Goal: Transaction & Acquisition: Purchase product/service

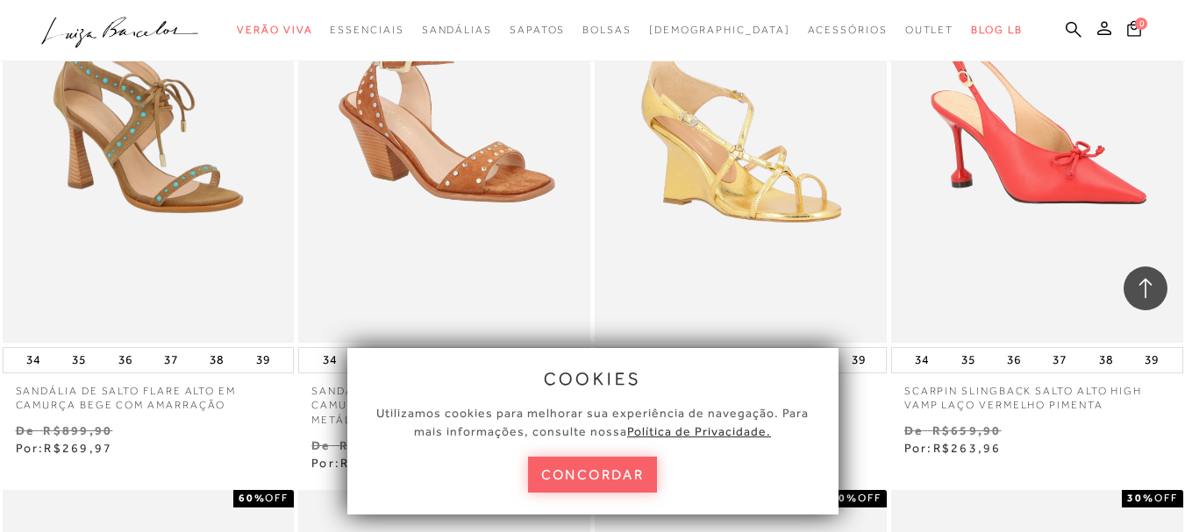
scroll to position [2070, 0]
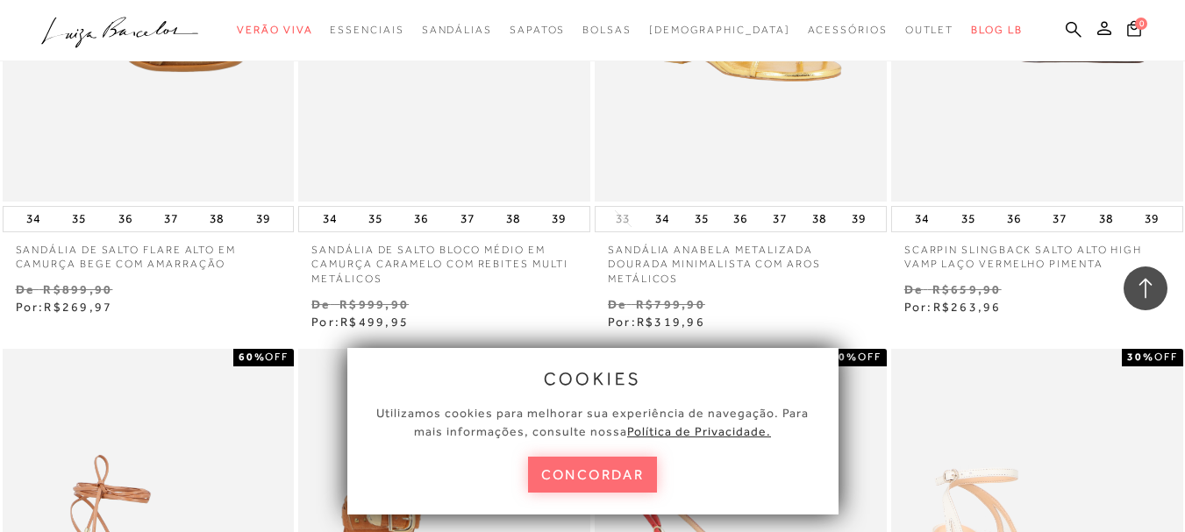
click at [574, 482] on button "concordar" at bounding box center [593, 475] width 130 height 36
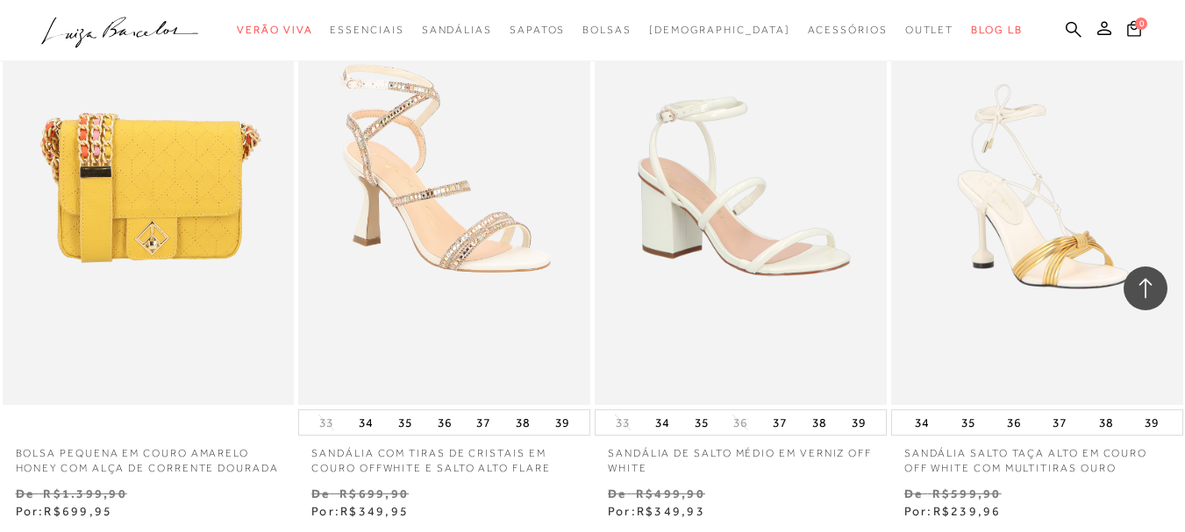
scroll to position [3018, 0]
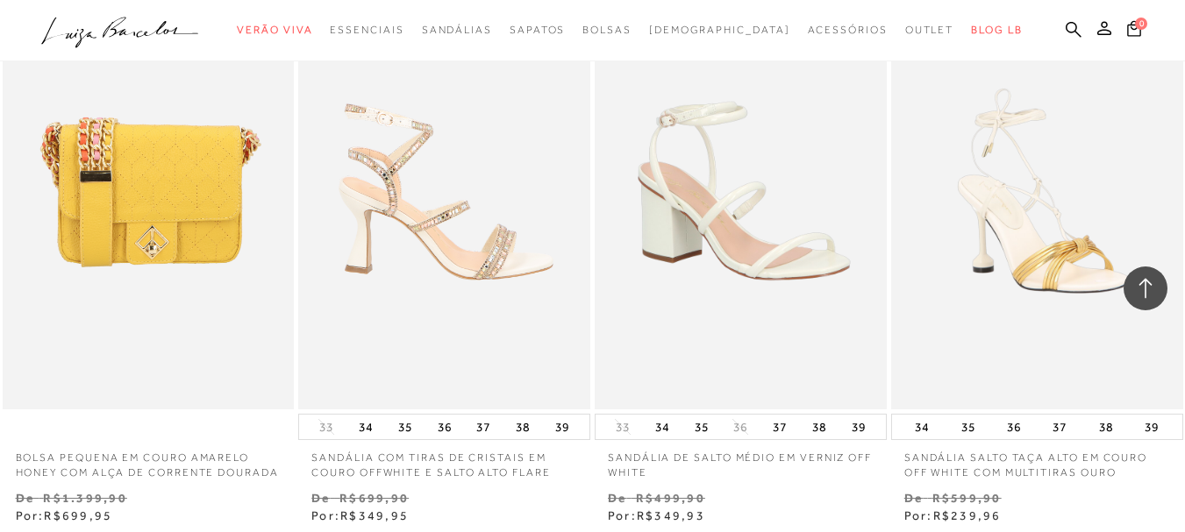
click at [438, 160] on img at bounding box center [445, 191] width 290 height 438
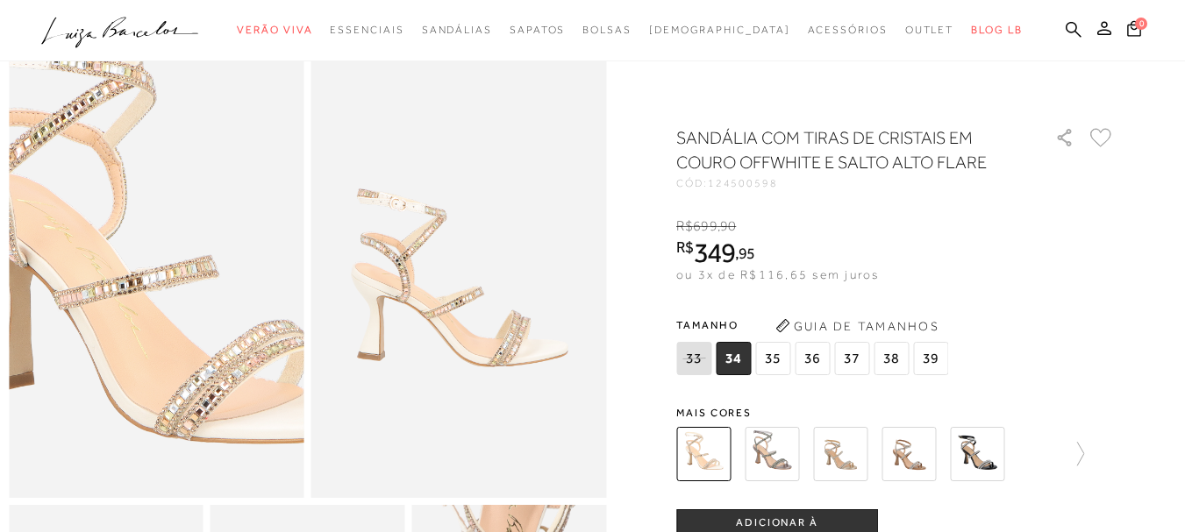
scroll to position [70, 0]
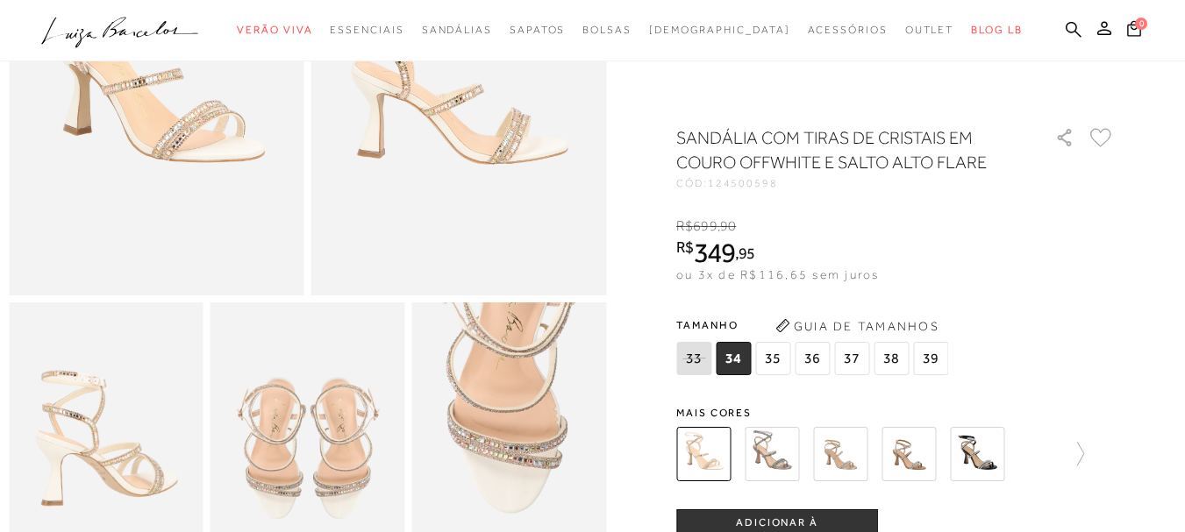
scroll to position [0, 0]
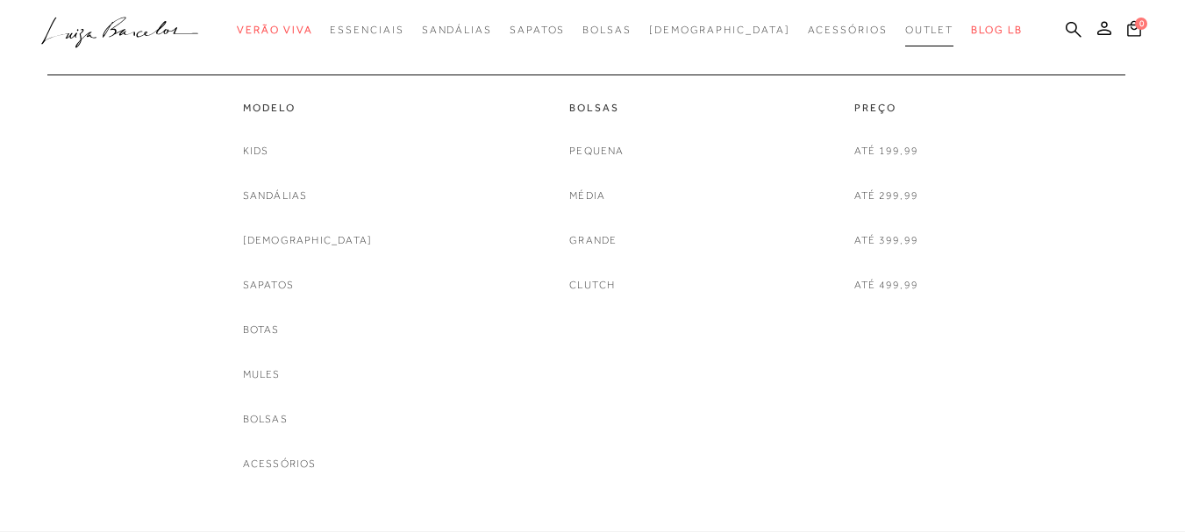
click at [905, 32] on span "Outlet" at bounding box center [929, 30] width 49 height 12
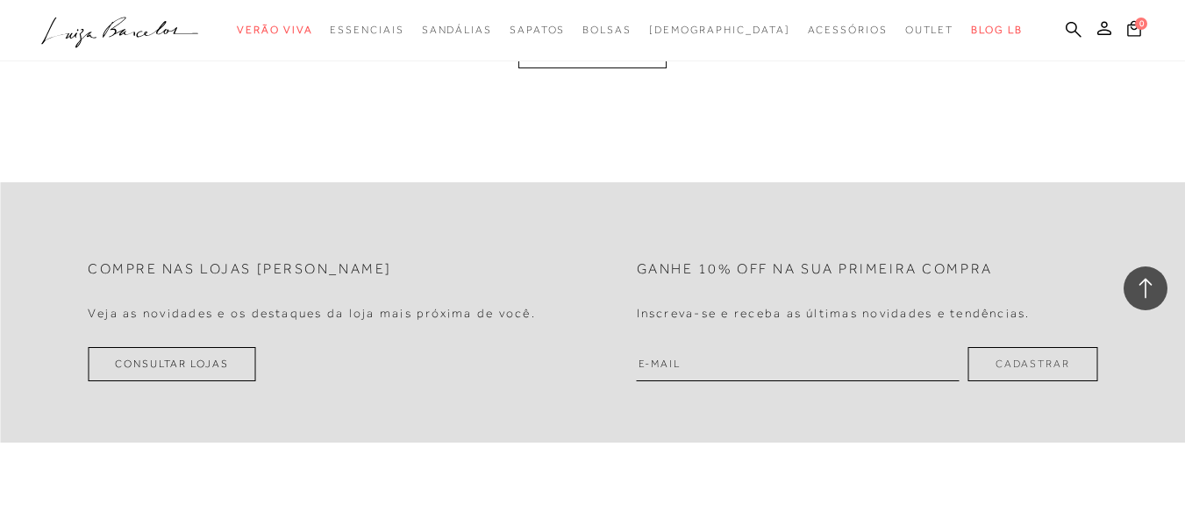
scroll to position [7053, 0]
click at [599, 65] on button "MOSTRAR MAIS" at bounding box center [591, 48] width 147 height 34
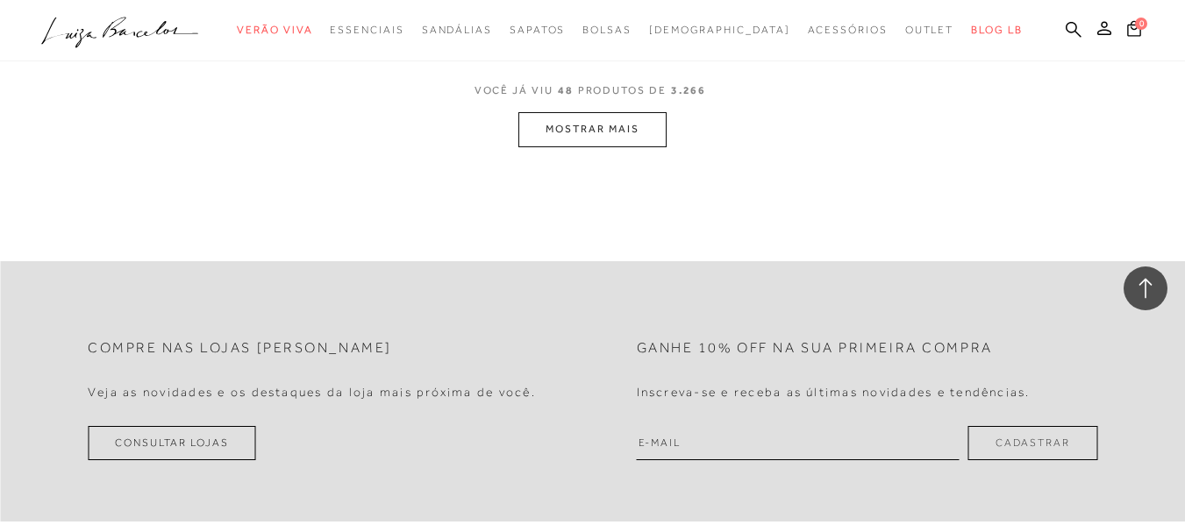
scroll to position [10406, 0]
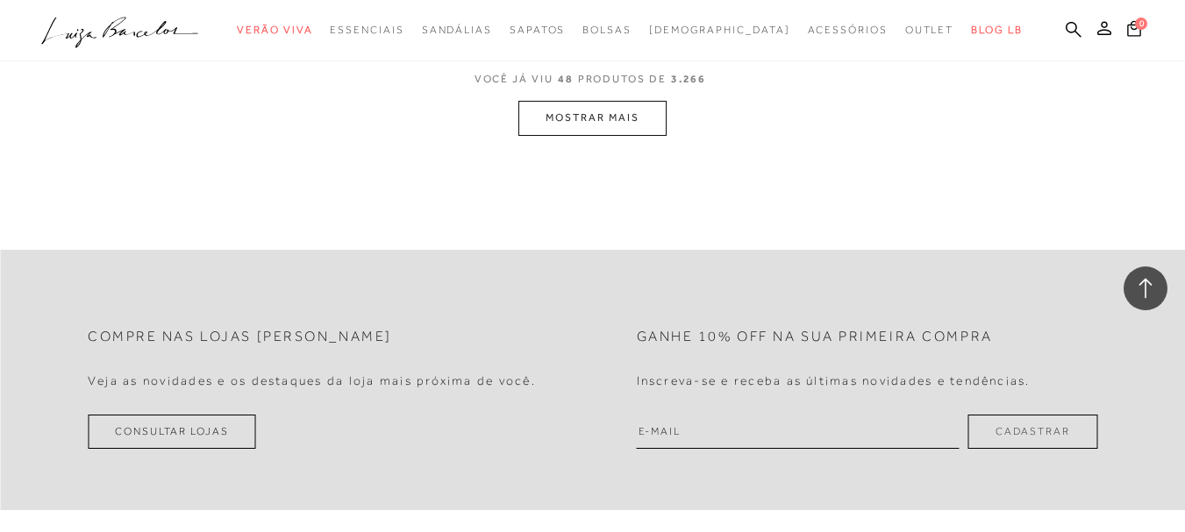
click at [607, 134] on button "MOSTRAR MAIS" at bounding box center [591, 118] width 147 height 34
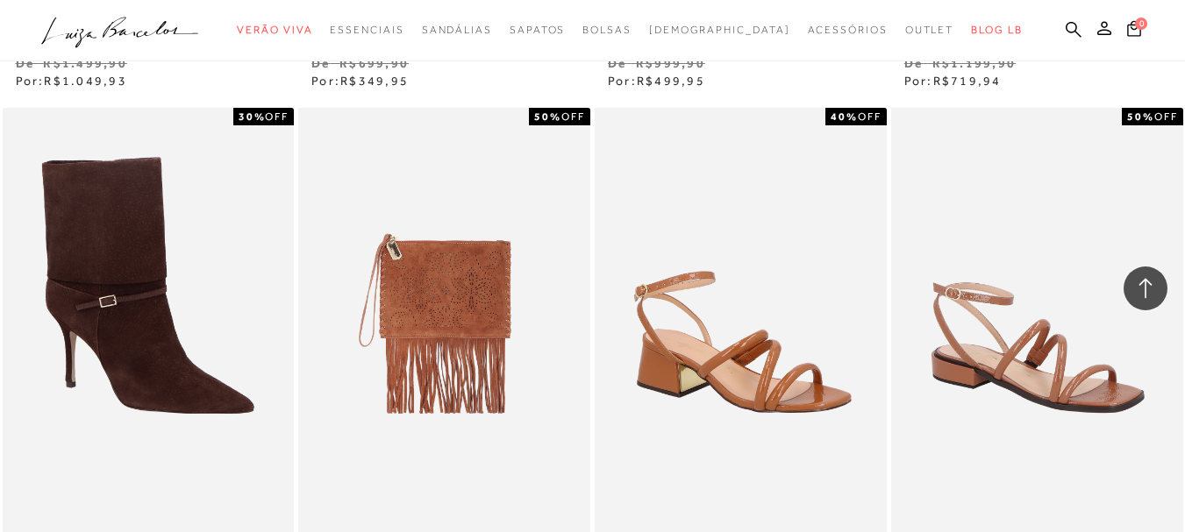
scroll to position [0, 0]
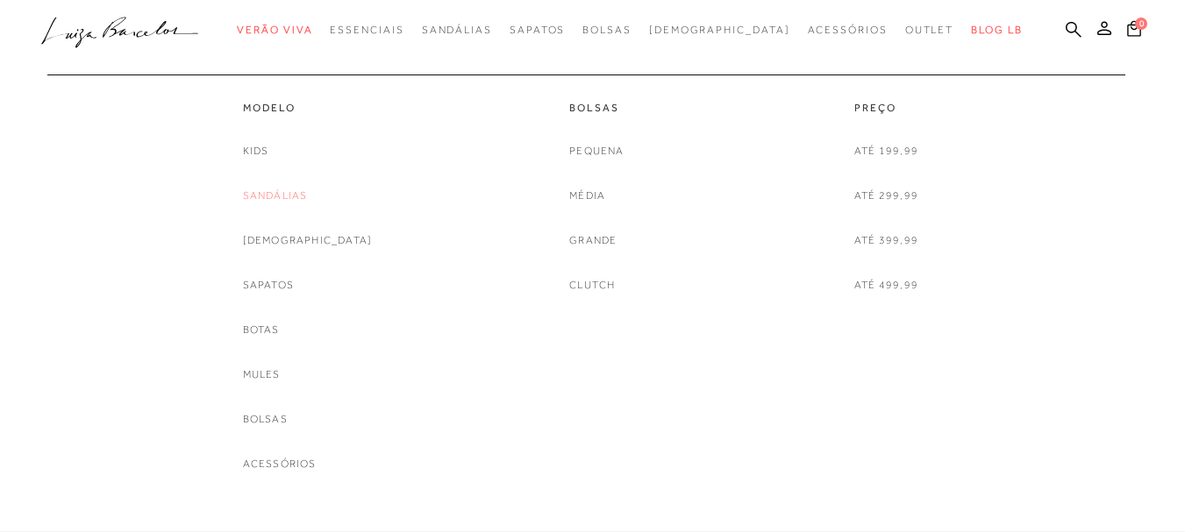
click at [308, 191] on link "Sandálias" at bounding box center [275, 196] width 65 height 18
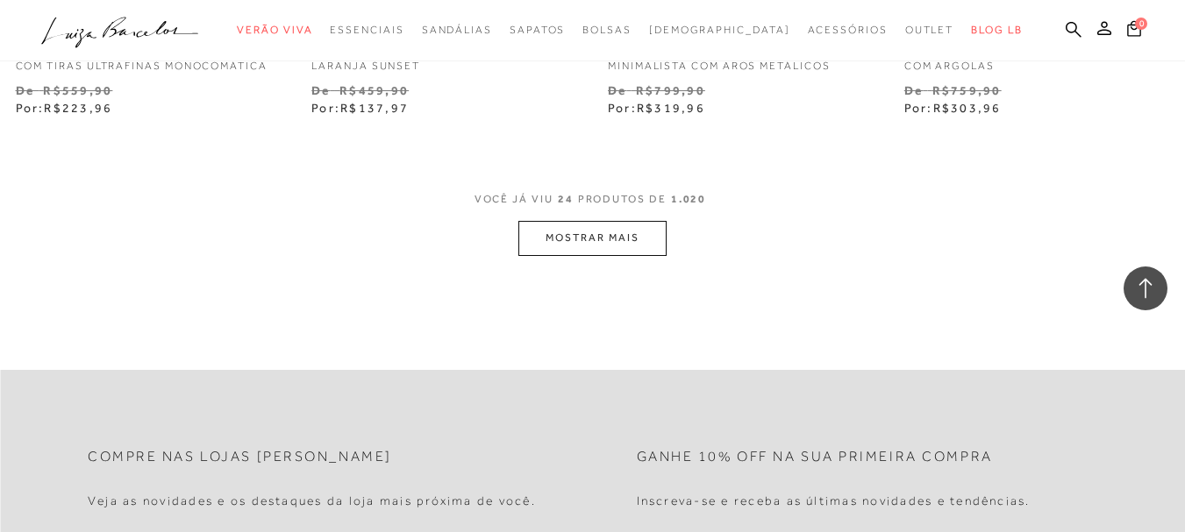
scroll to position [3474, 0]
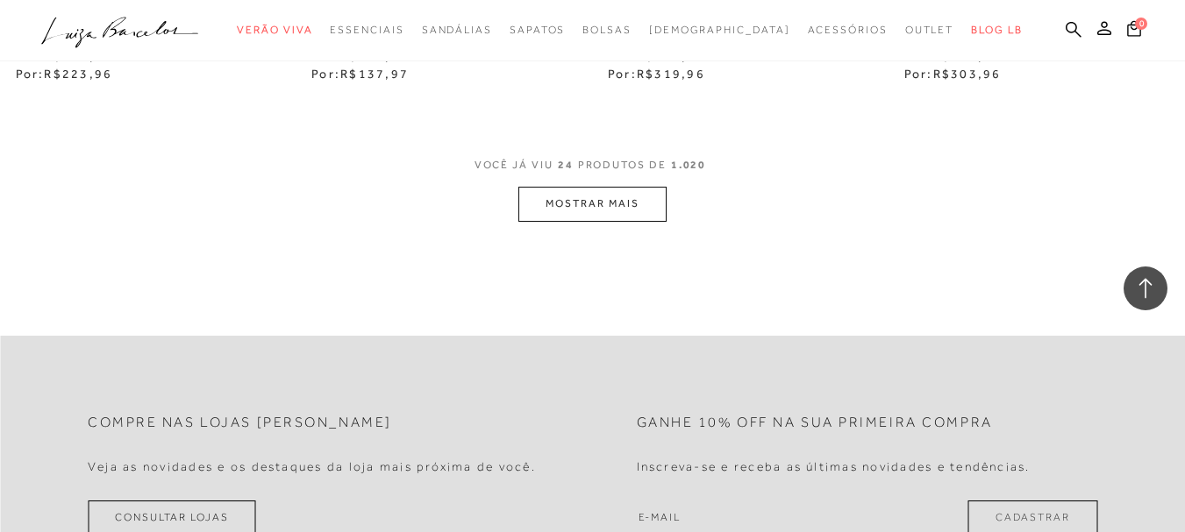
click at [575, 200] on button "MOSTRAR MAIS" at bounding box center [591, 204] width 147 height 34
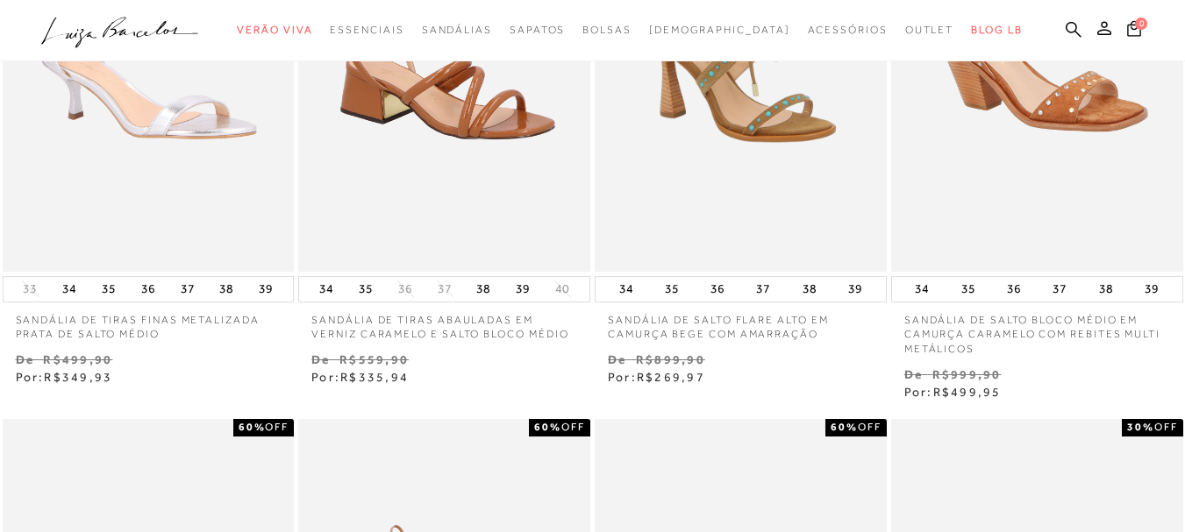
scroll to position [0, 0]
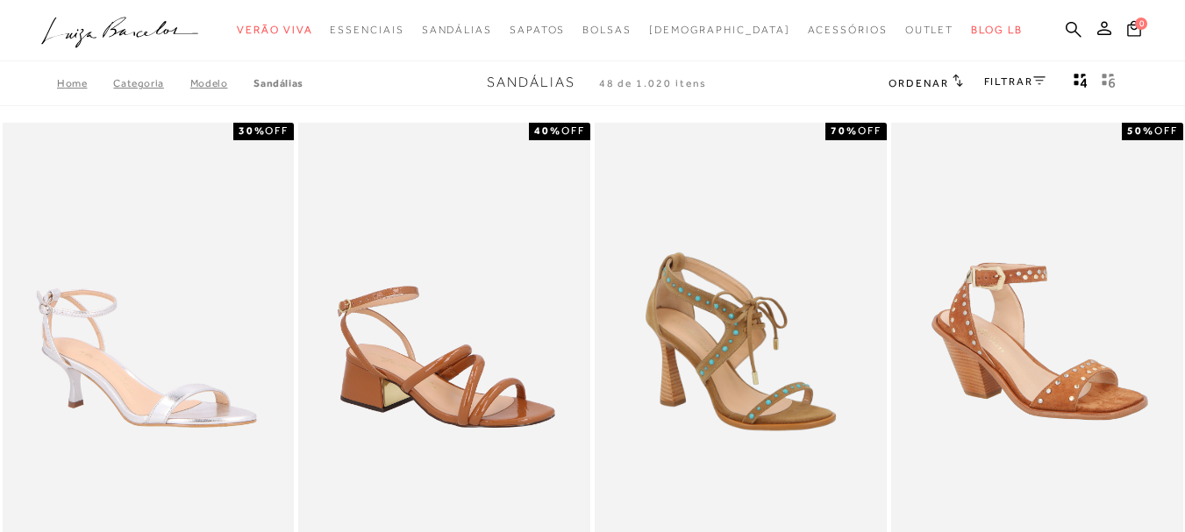
click at [1028, 85] on link "FILTRAR" at bounding box center [1014, 81] width 61 height 12
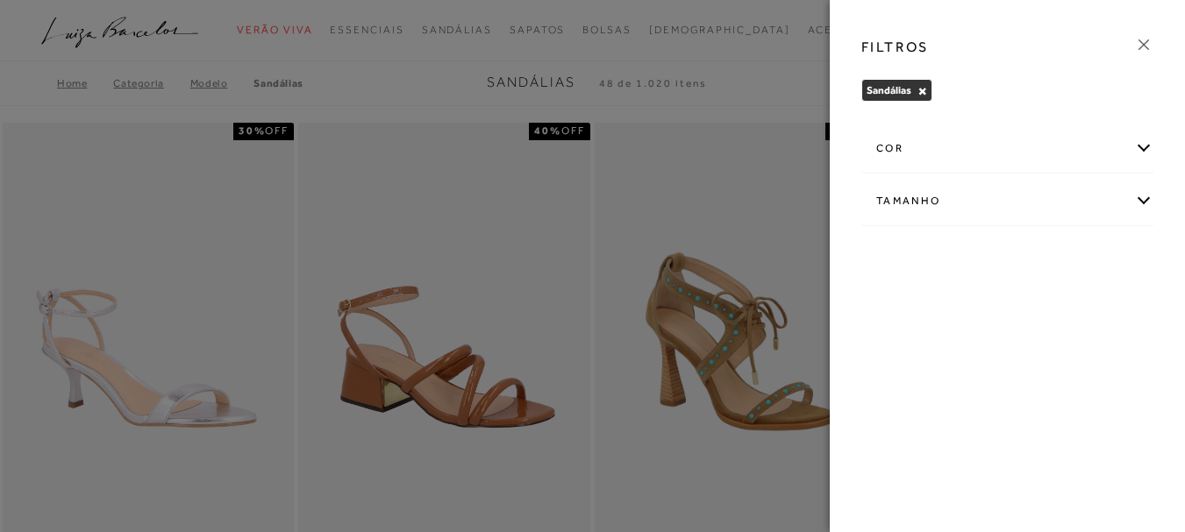
click at [978, 202] on div "Tamanho" at bounding box center [1007, 201] width 290 height 46
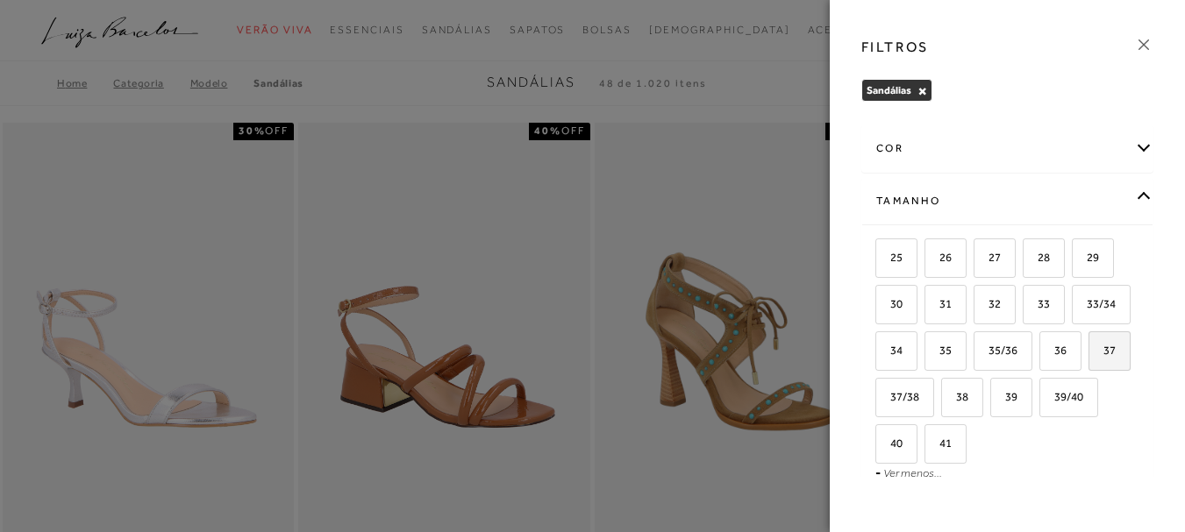
click at [1086, 362] on input "37" at bounding box center [1095, 354] width 18 height 18
checkbox input "true"
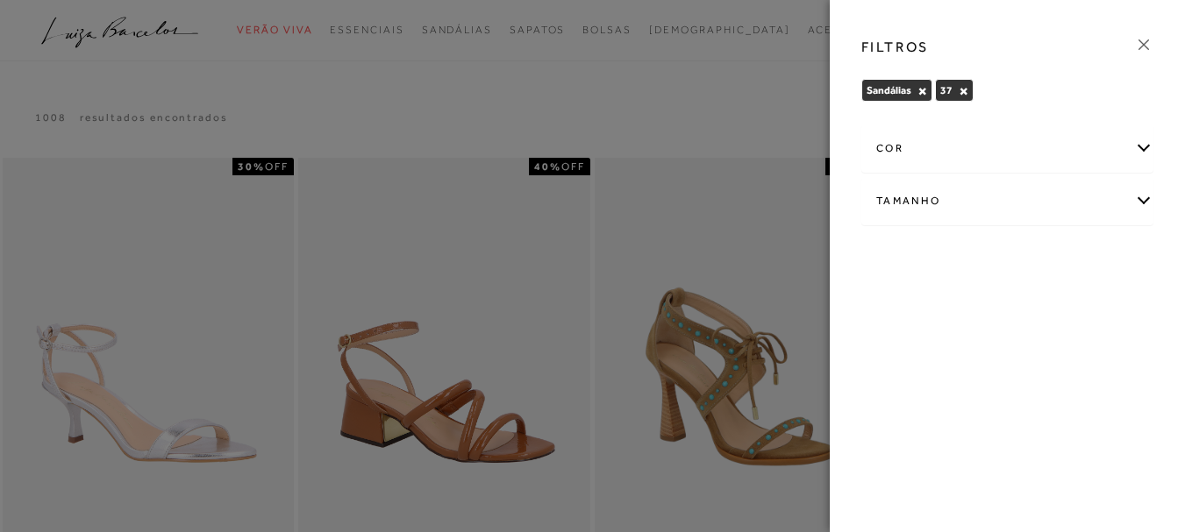
click at [1151, 38] on icon at bounding box center [1143, 44] width 19 height 19
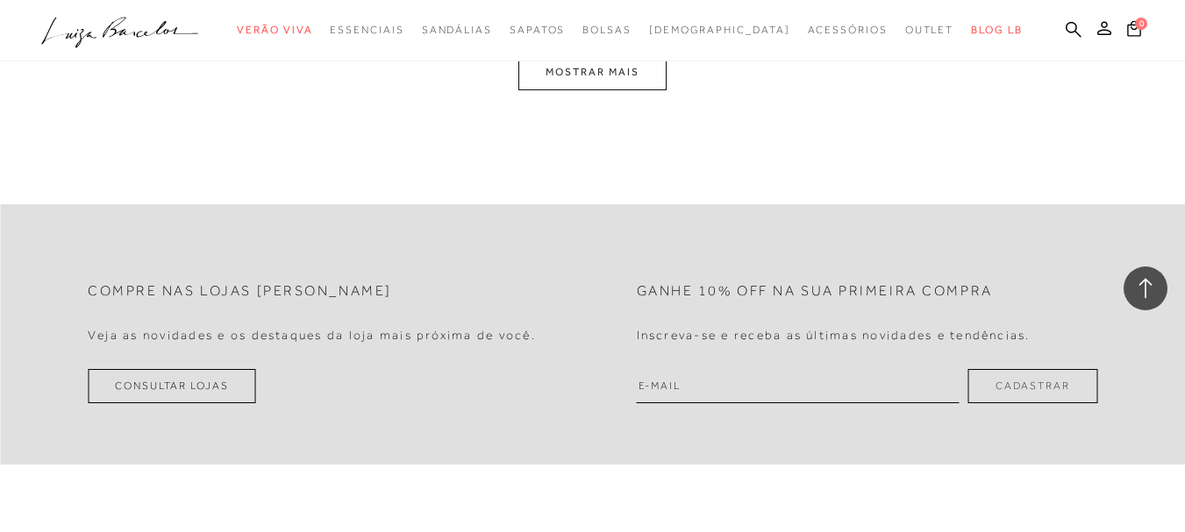
scroll to position [1790, 0]
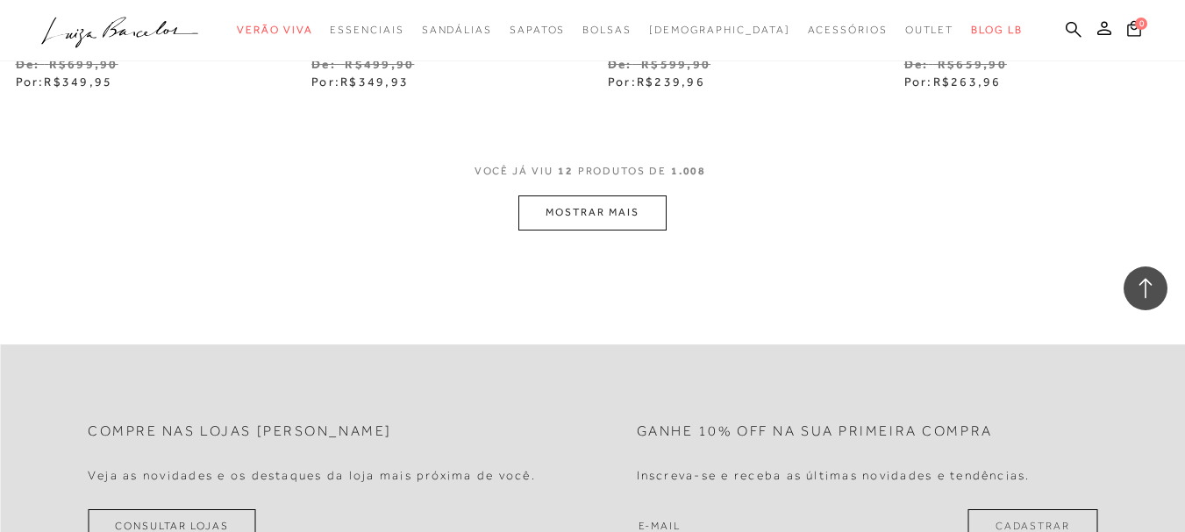
click at [628, 208] on button "MOSTRAR MAIS" at bounding box center [591, 213] width 147 height 34
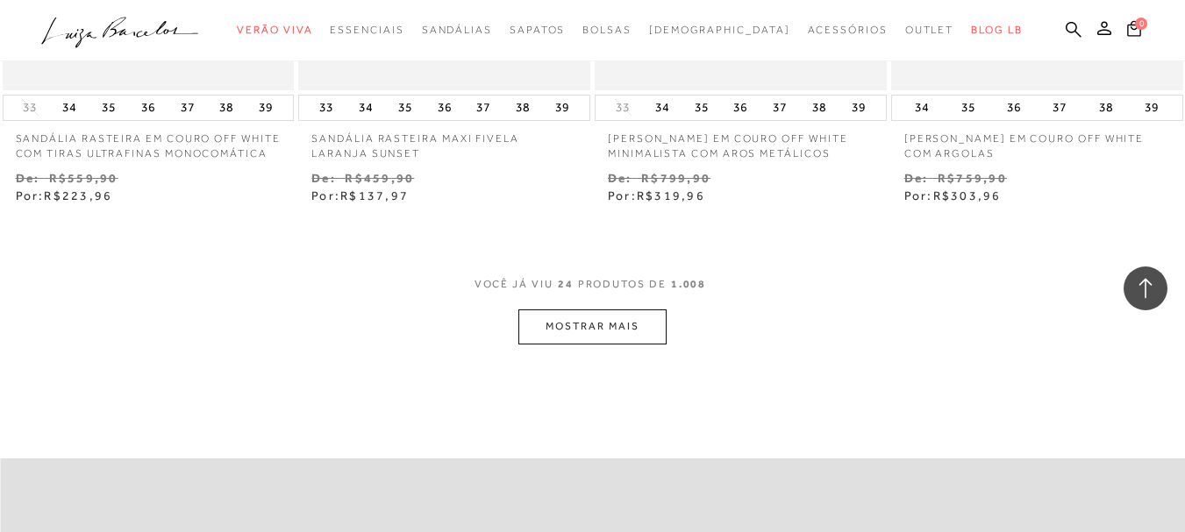
scroll to position [3544, 0]
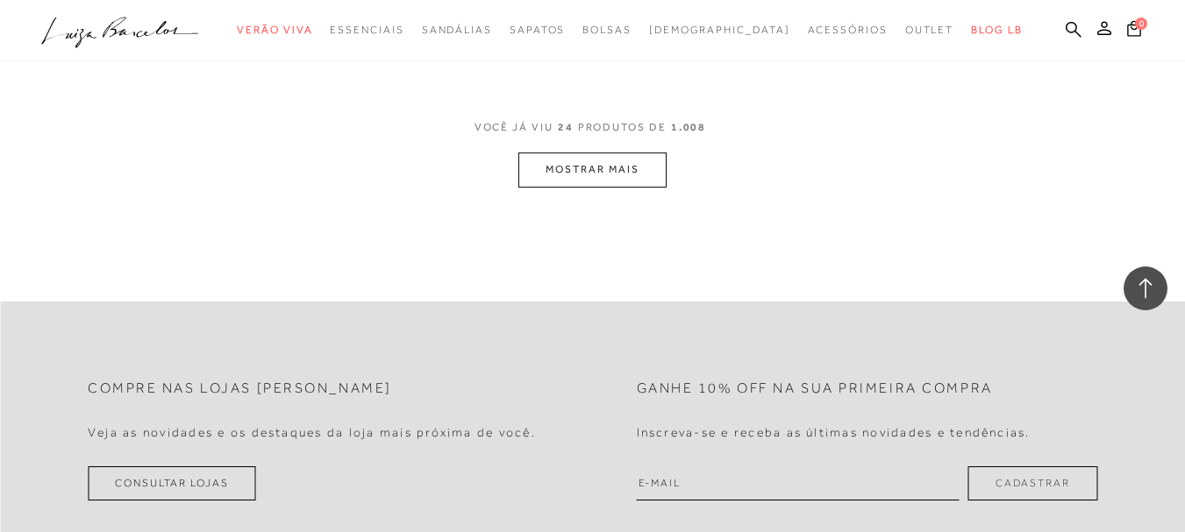
click at [592, 171] on button "MOSTRAR MAIS" at bounding box center [591, 170] width 147 height 34
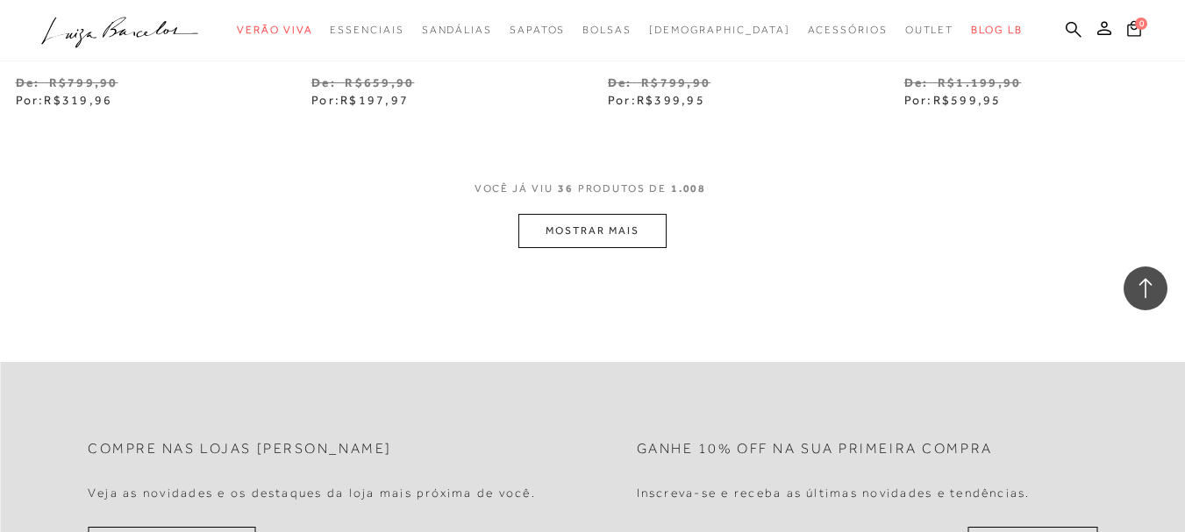
scroll to position [5228, 0]
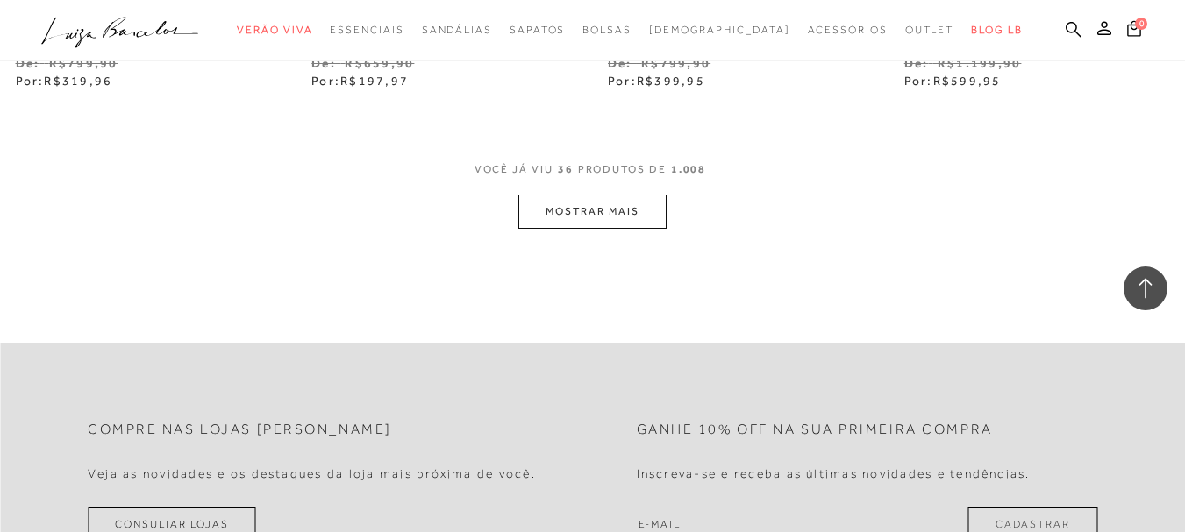
click at [570, 212] on button "MOSTRAR MAIS" at bounding box center [591, 212] width 147 height 34
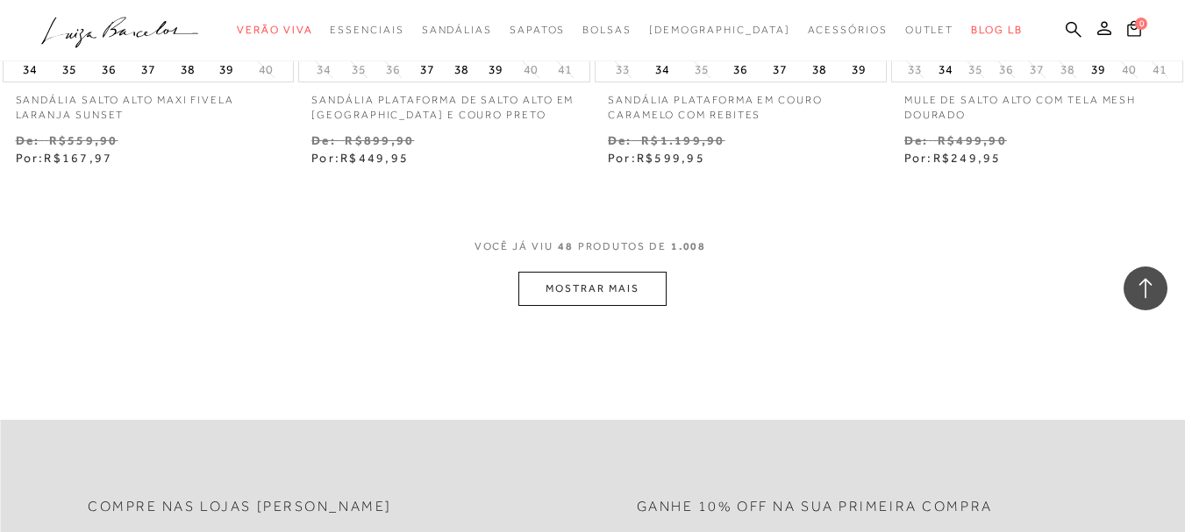
scroll to position [6948, 0]
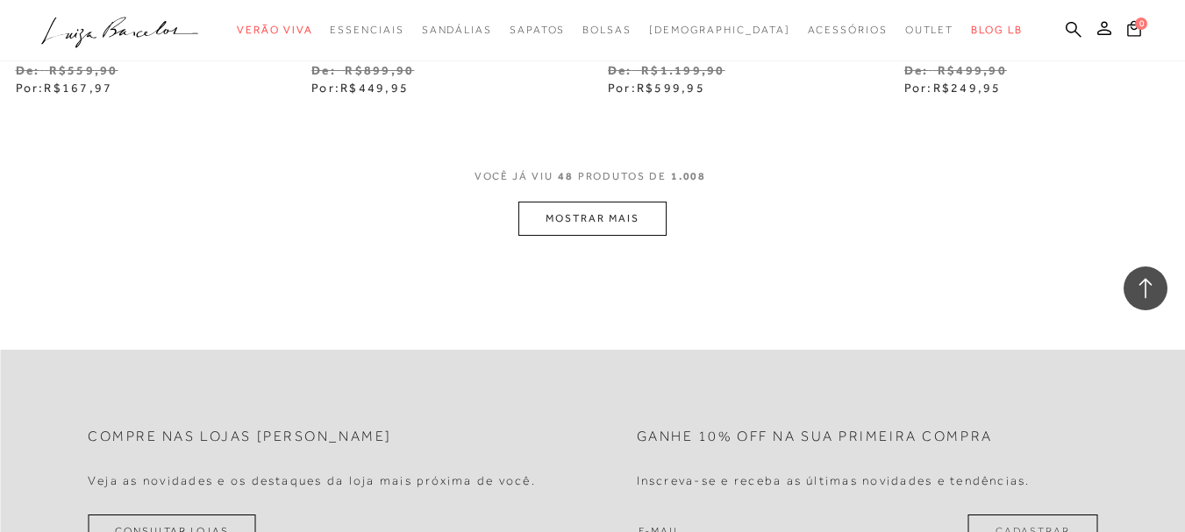
click at [570, 212] on button "MOSTRAR MAIS" at bounding box center [591, 219] width 147 height 34
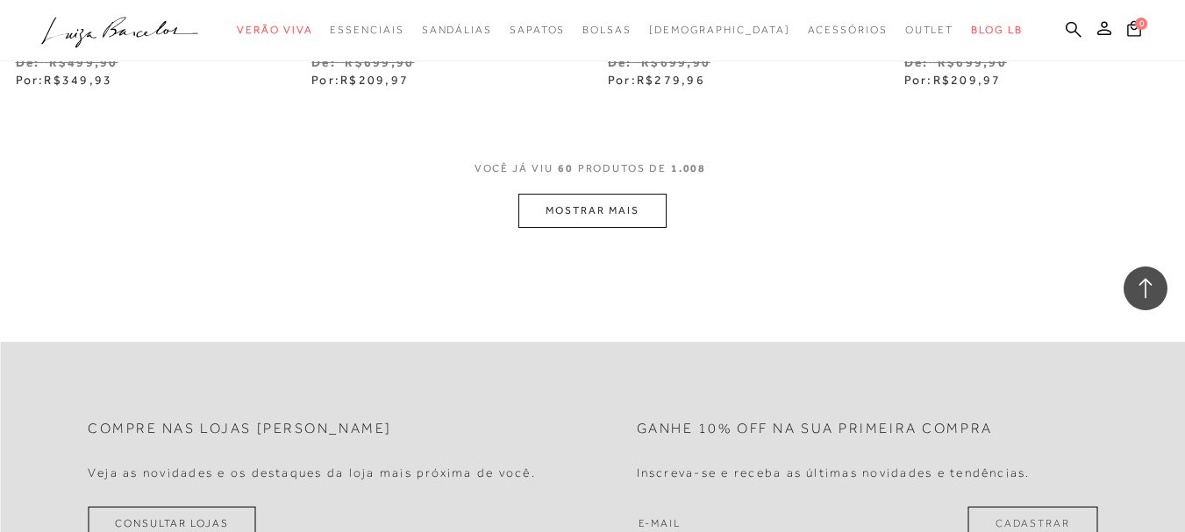
click at [569, 212] on button "MOSTRAR MAIS" at bounding box center [591, 211] width 147 height 34
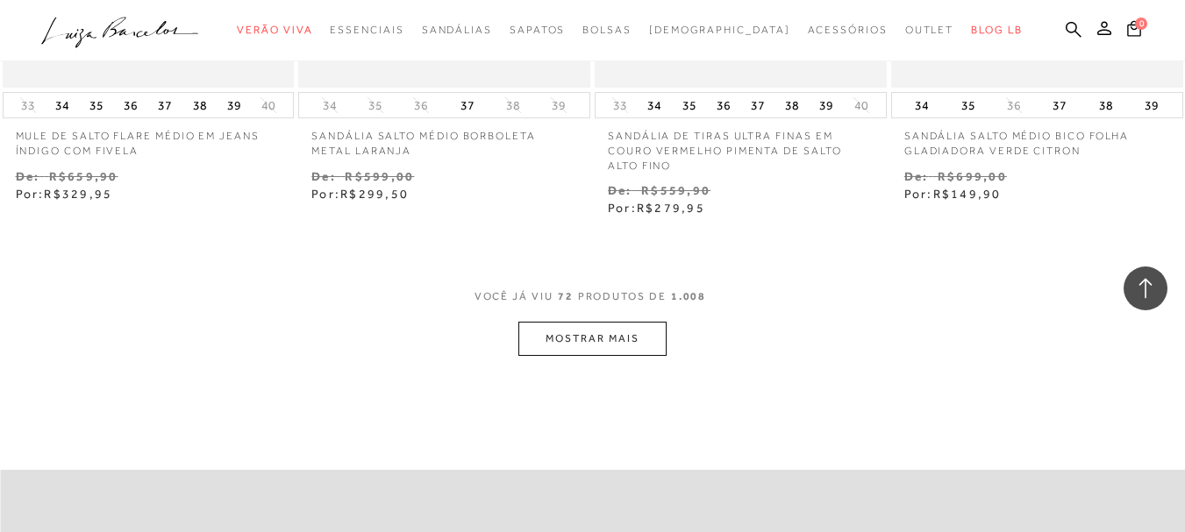
scroll to position [10281, 0]
click at [566, 327] on button "MOSTRAR MAIS" at bounding box center [591, 337] width 147 height 34
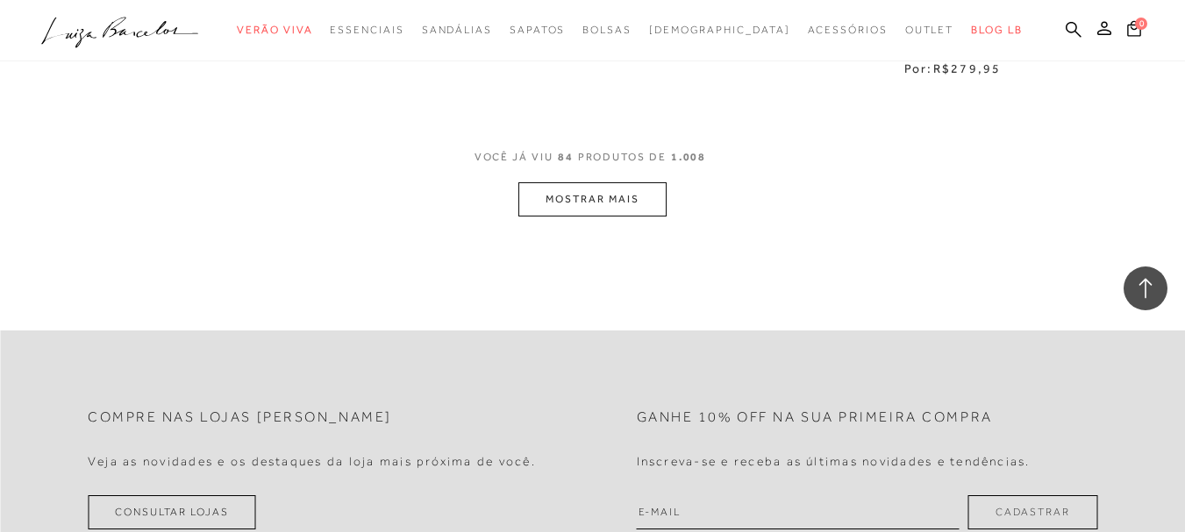
scroll to position [12211, 0]
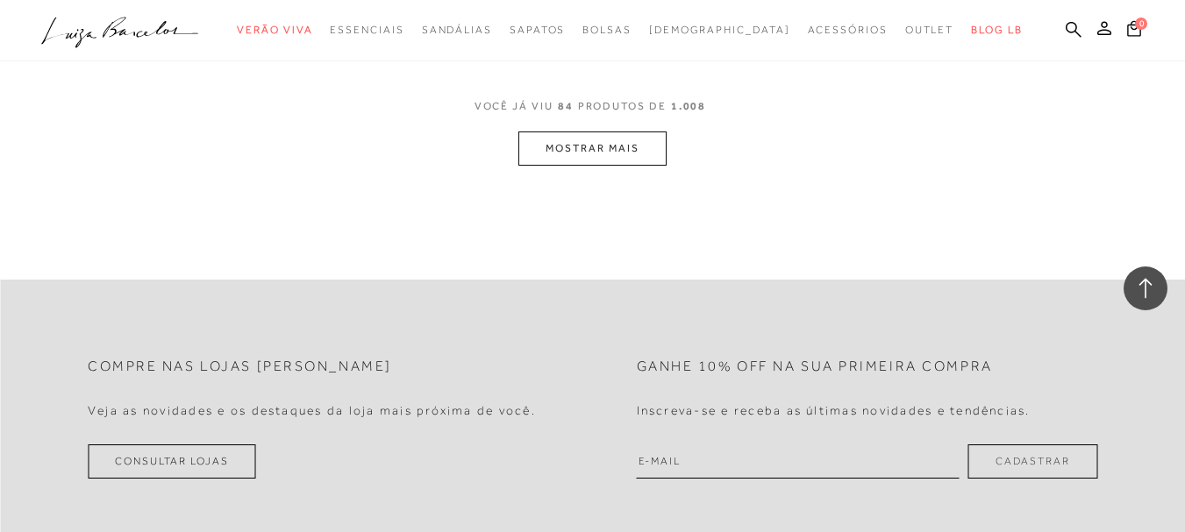
click at [604, 144] on button "MOSTRAR MAIS" at bounding box center [591, 149] width 147 height 34
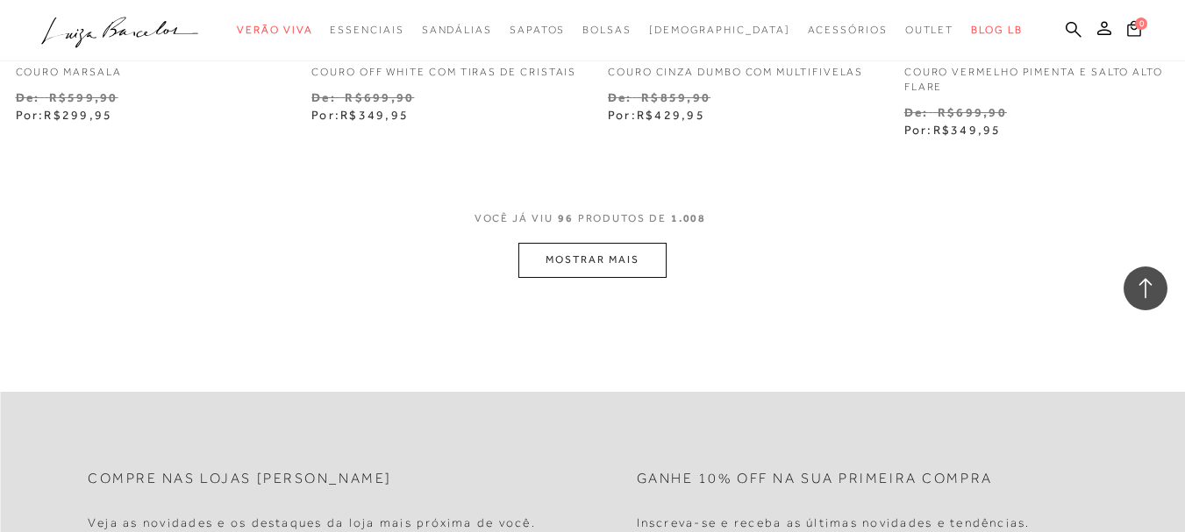
scroll to position [13860, 0]
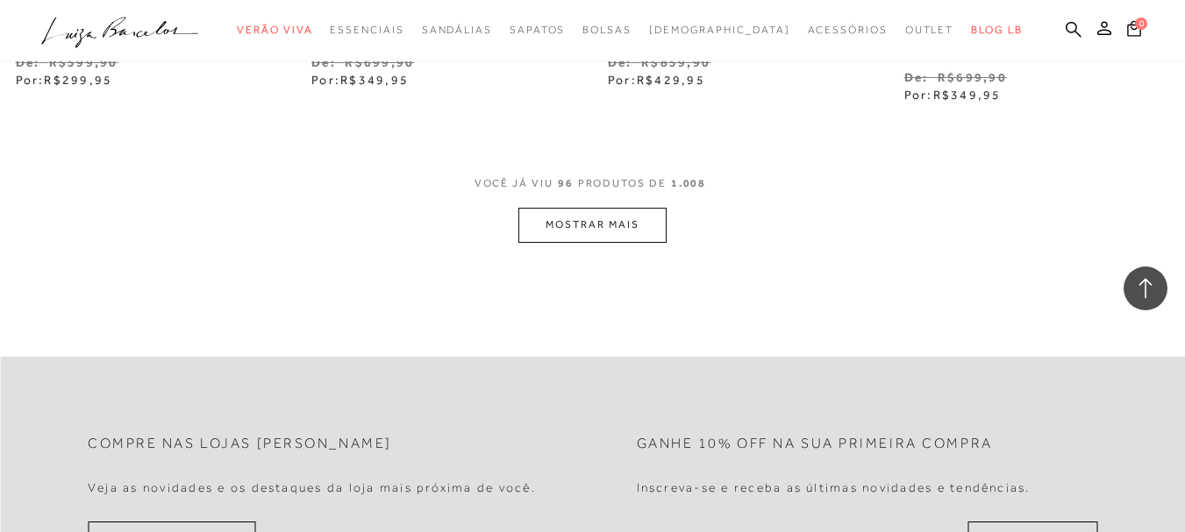
click at [611, 208] on button "MOSTRAR MAIS" at bounding box center [591, 225] width 147 height 34
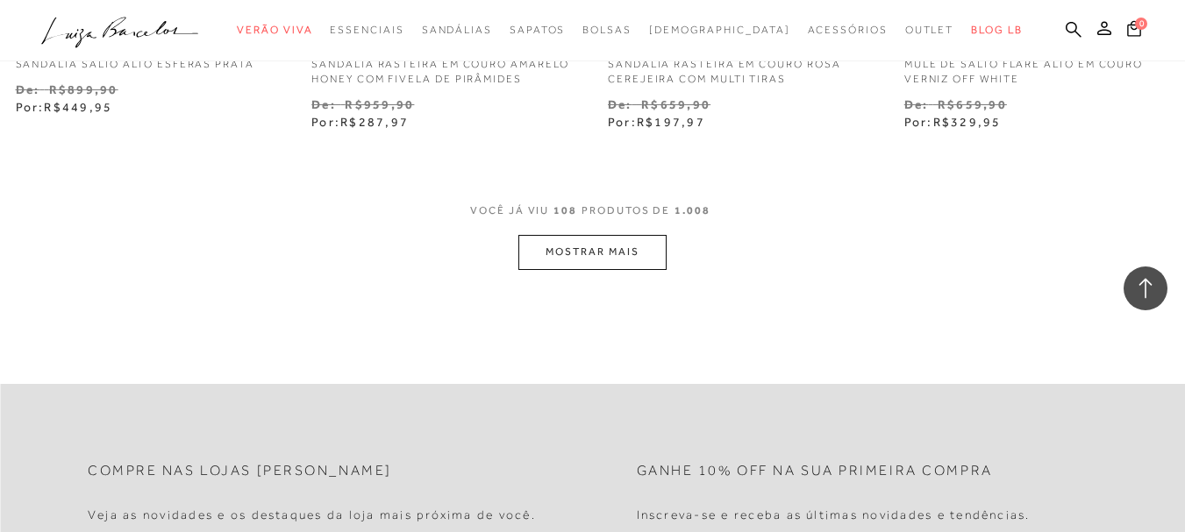
scroll to position [15580, 0]
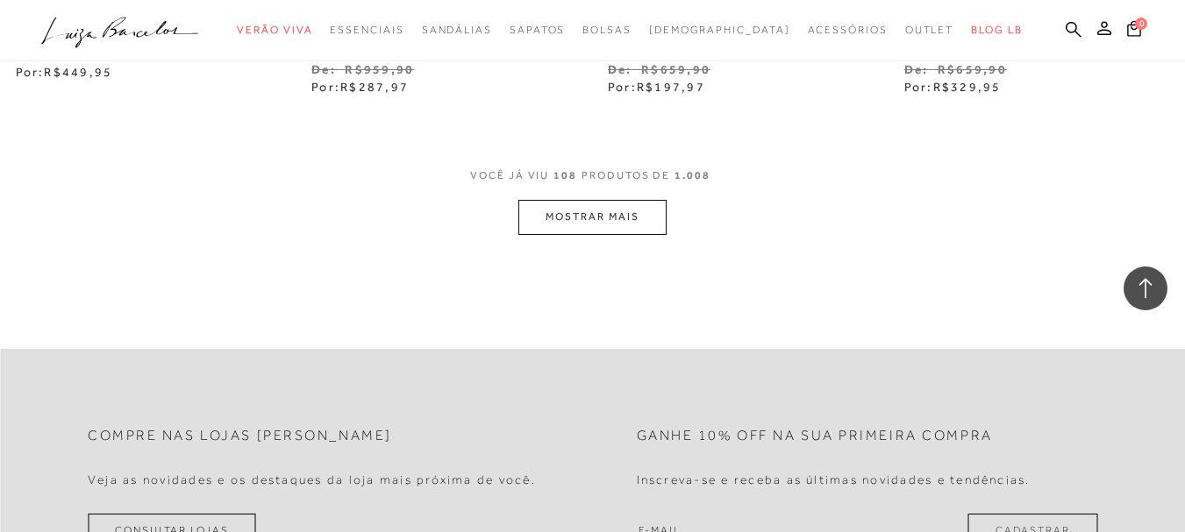
click at [621, 200] on button "MOSTRAR MAIS" at bounding box center [591, 217] width 147 height 34
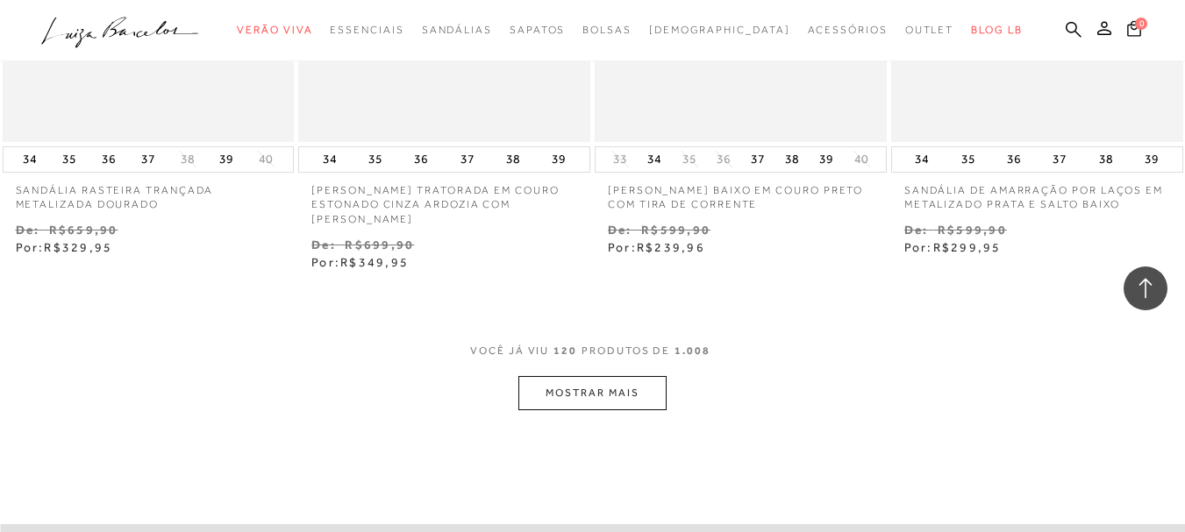
scroll to position [17194, 0]
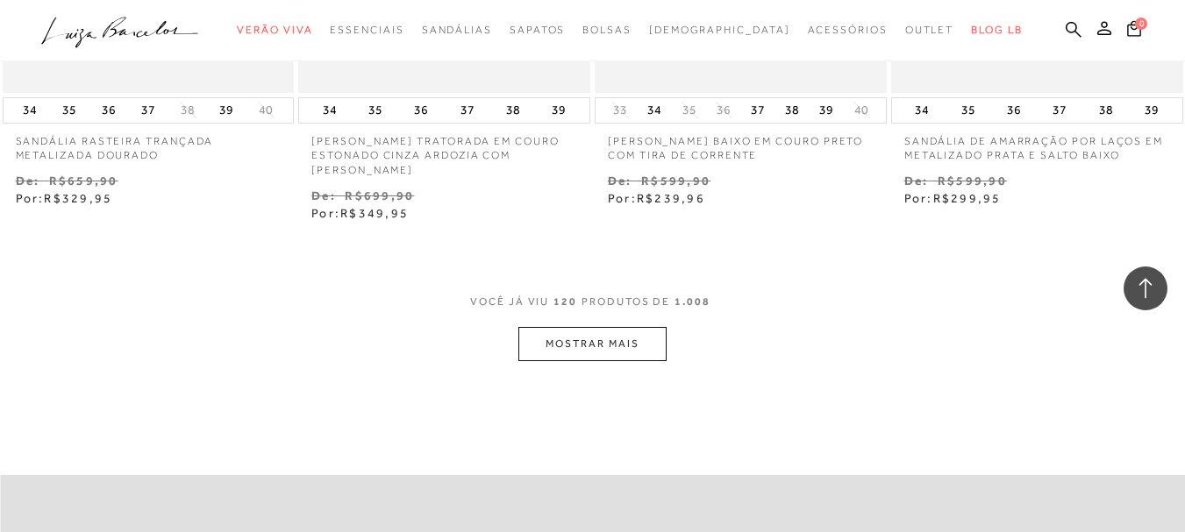
click at [550, 327] on button "MOSTRAR MAIS" at bounding box center [591, 344] width 147 height 34
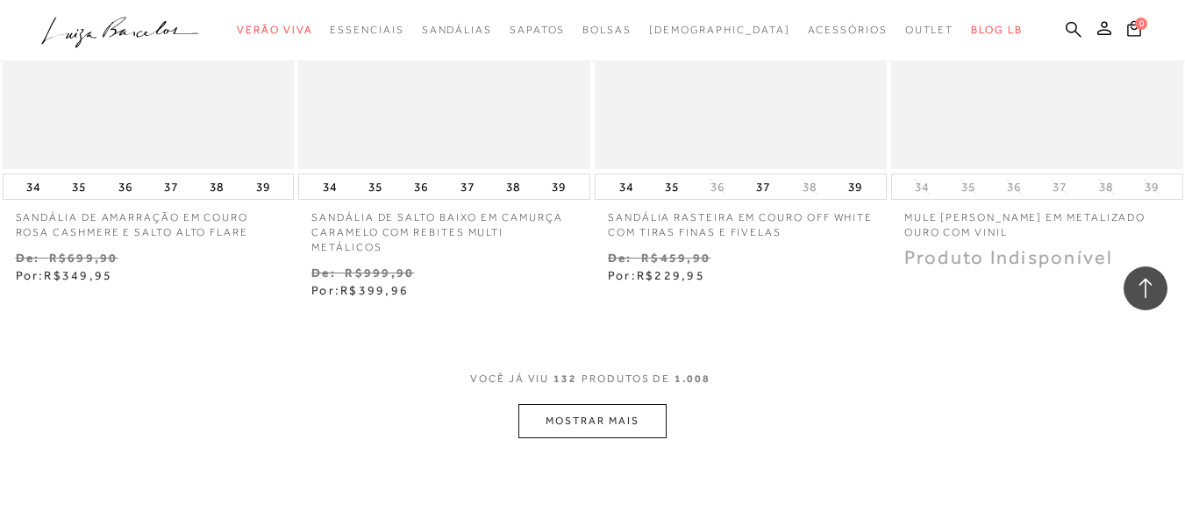
scroll to position [18878, 0]
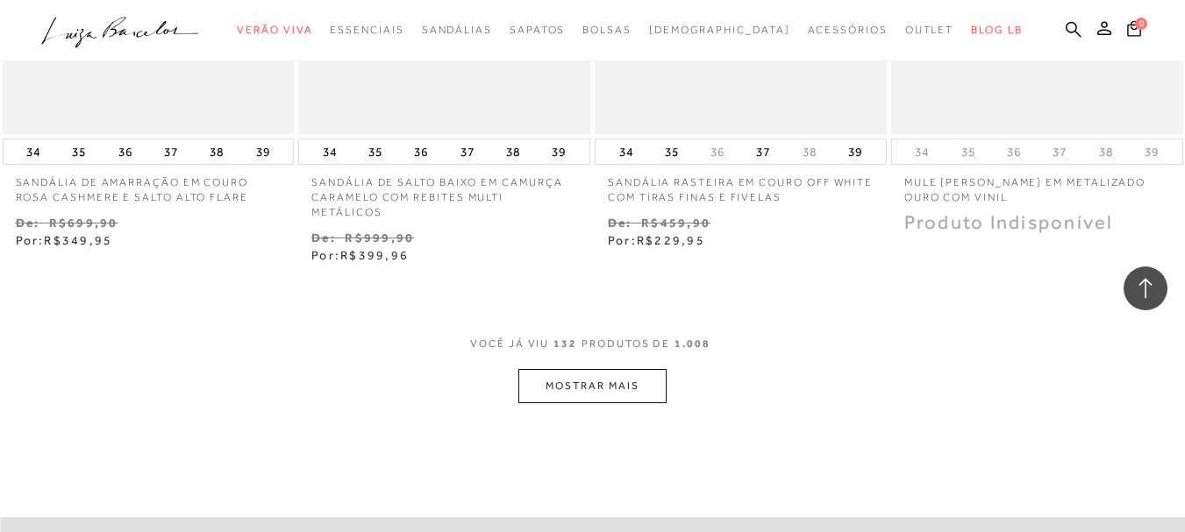
click at [554, 369] on button "MOSTRAR MAIS" at bounding box center [591, 386] width 147 height 34
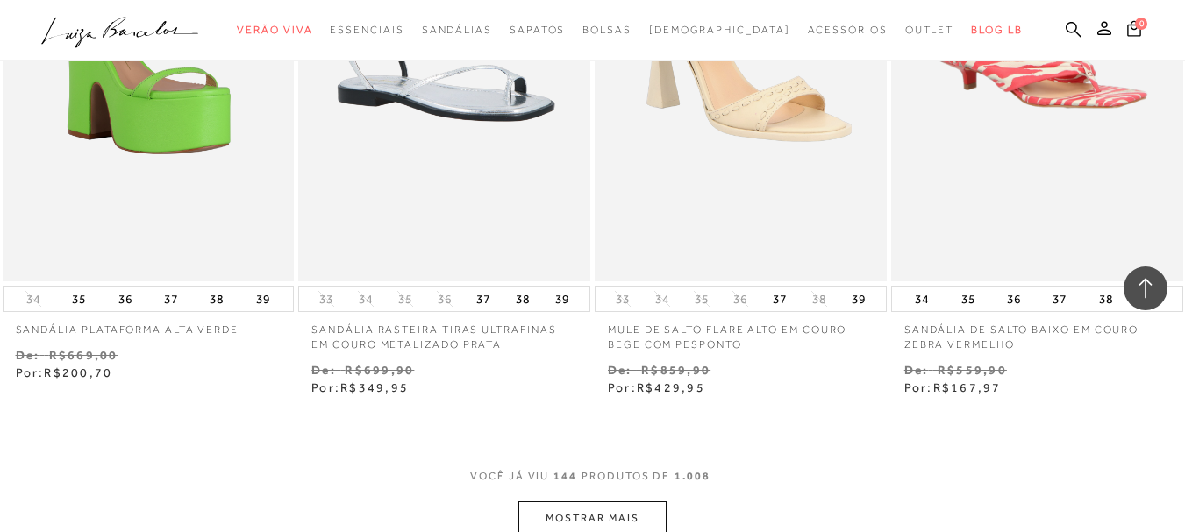
scroll to position [20598, 0]
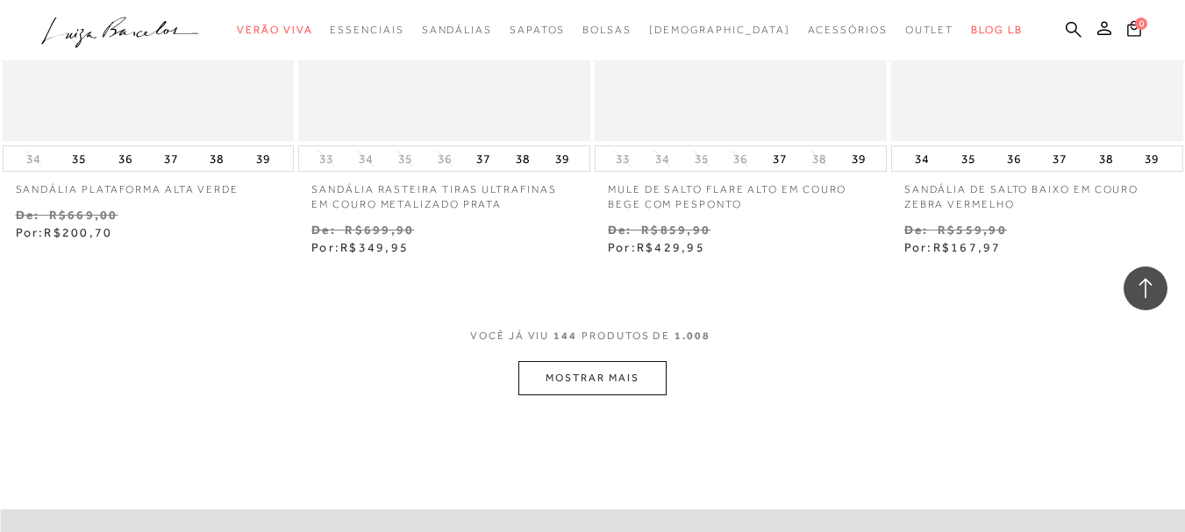
click at [554, 361] on button "MOSTRAR MAIS" at bounding box center [591, 378] width 147 height 34
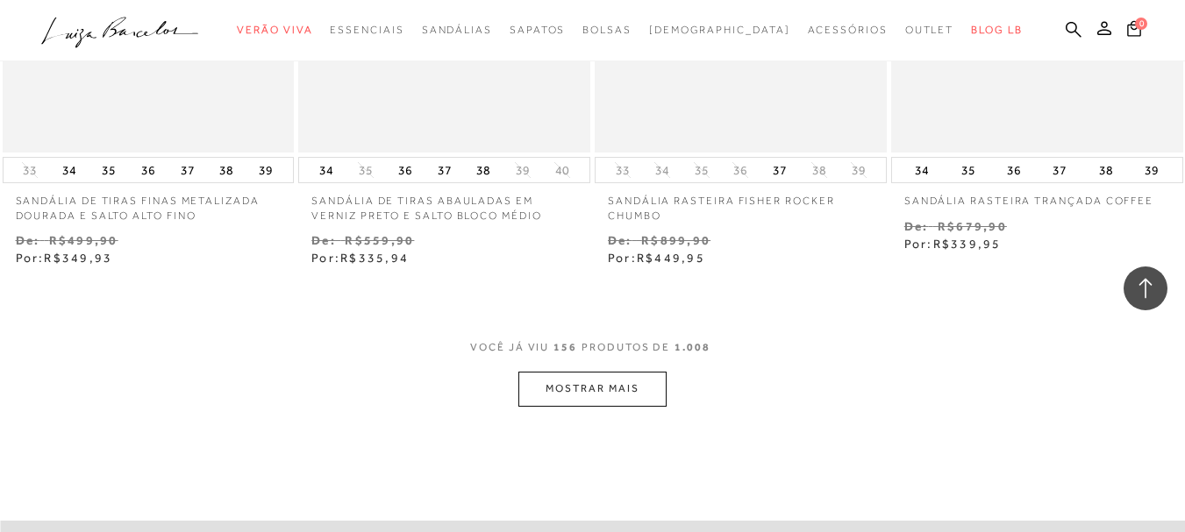
scroll to position [22528, 0]
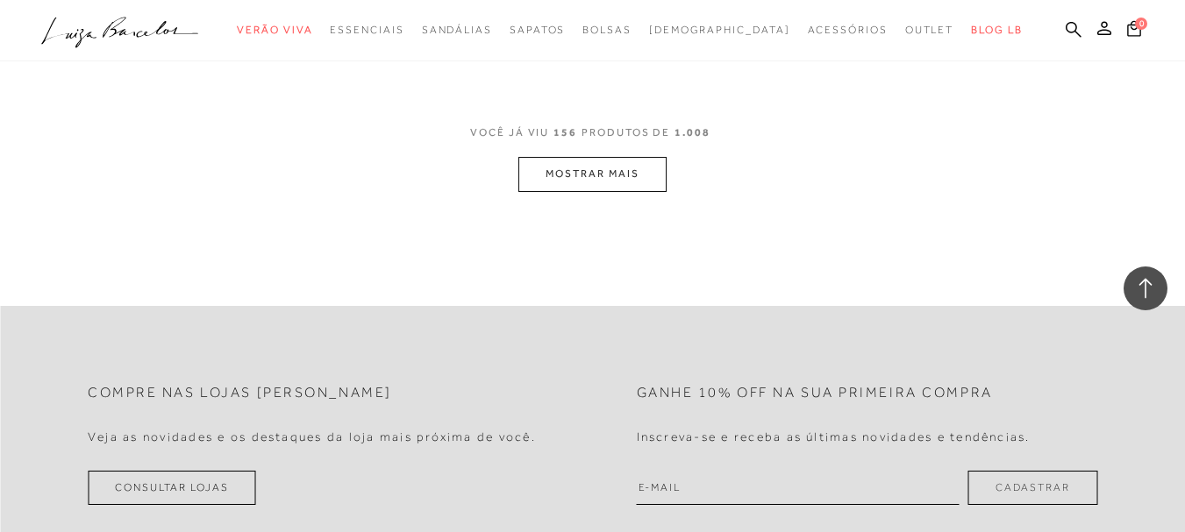
click at [577, 157] on button "MOSTRAR MAIS" at bounding box center [591, 174] width 147 height 34
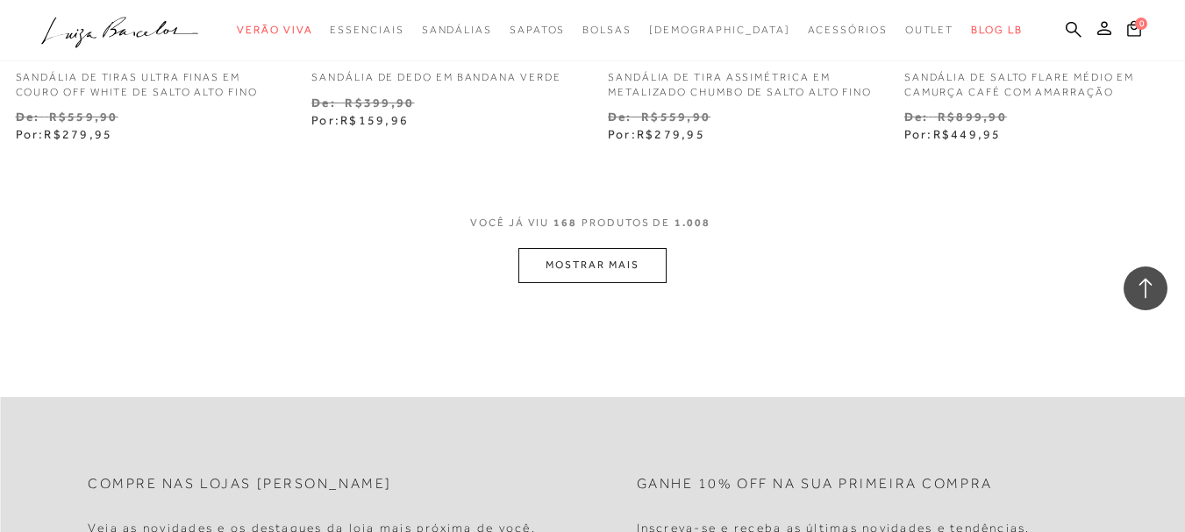
scroll to position [24282, 0]
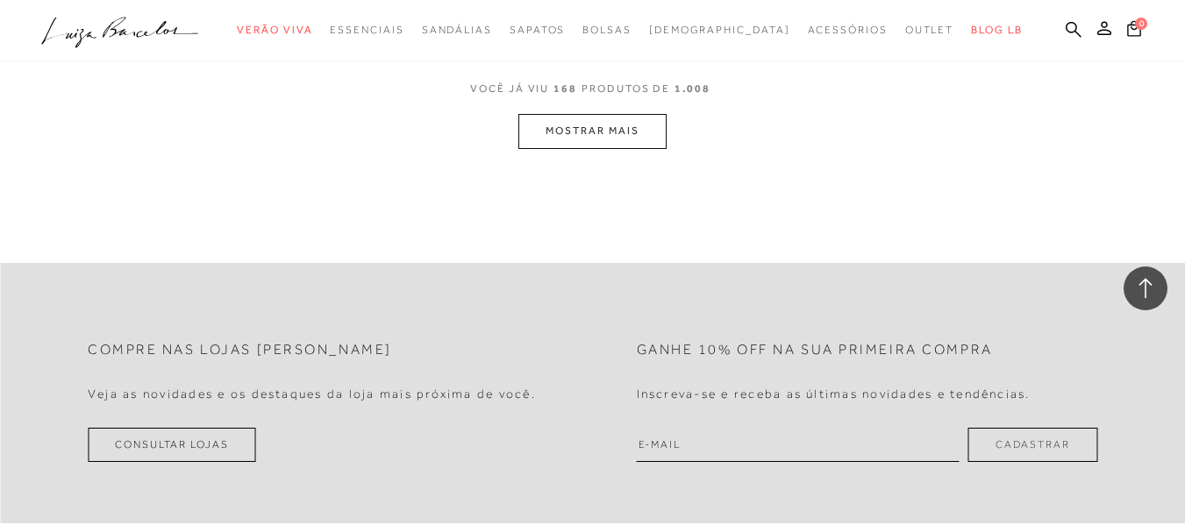
click at [575, 125] on button "MOSTRAR MAIS" at bounding box center [591, 131] width 147 height 34
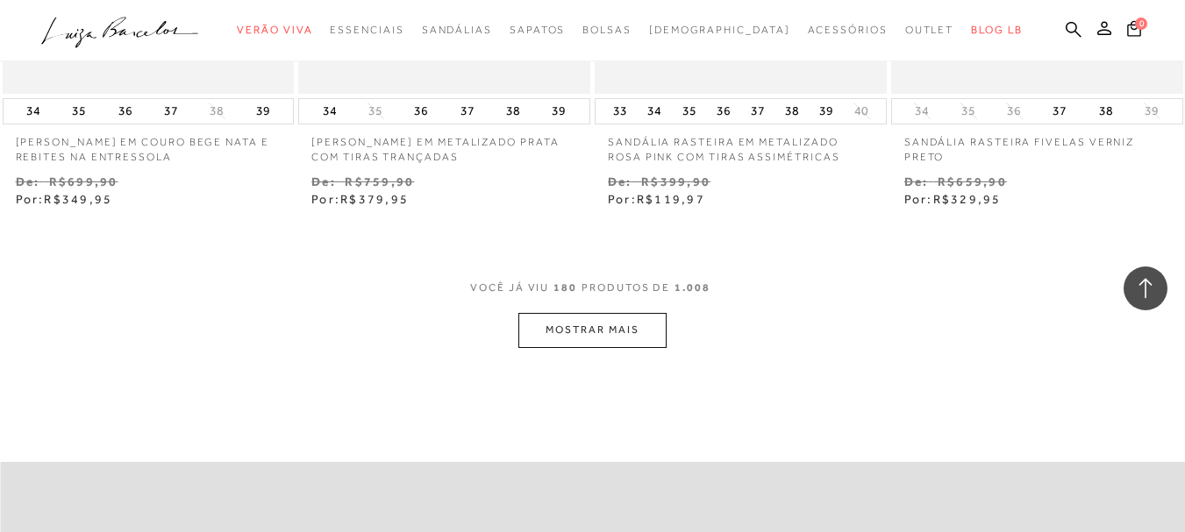
scroll to position [25993, 0]
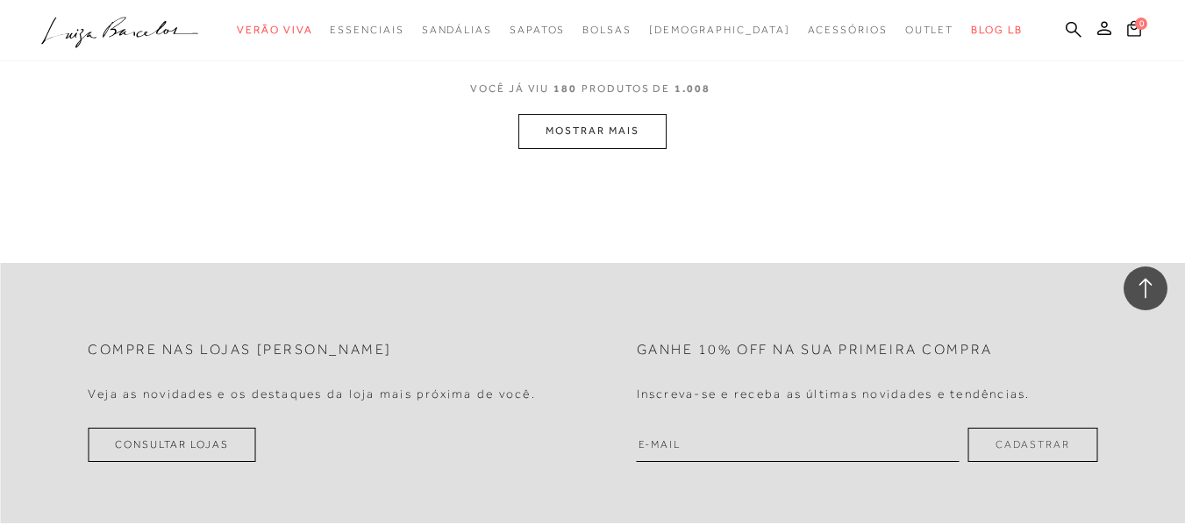
click at [582, 132] on button "MOSTRAR MAIS" at bounding box center [591, 131] width 147 height 34
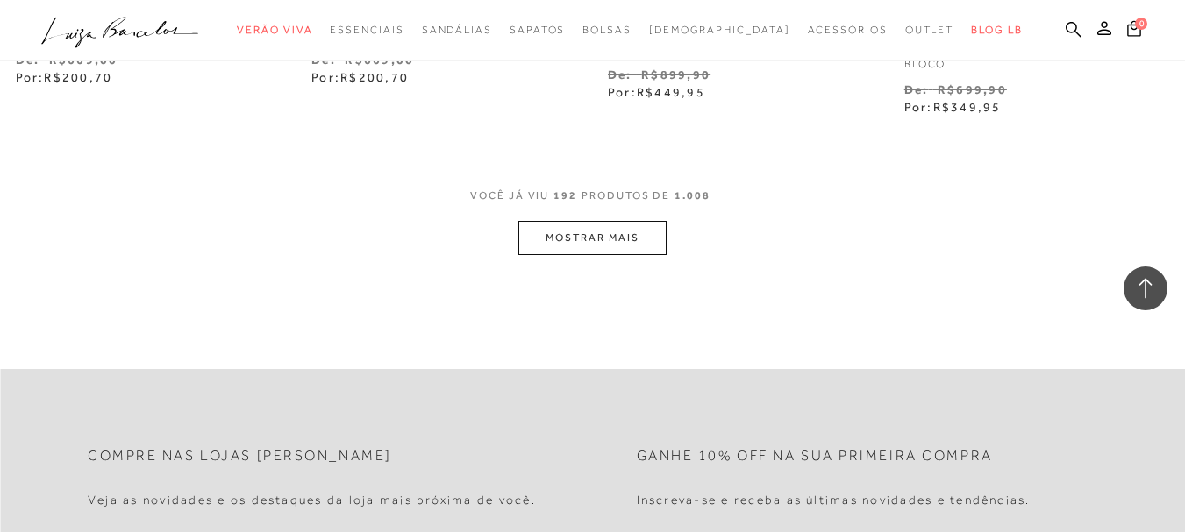
scroll to position [27702, 0]
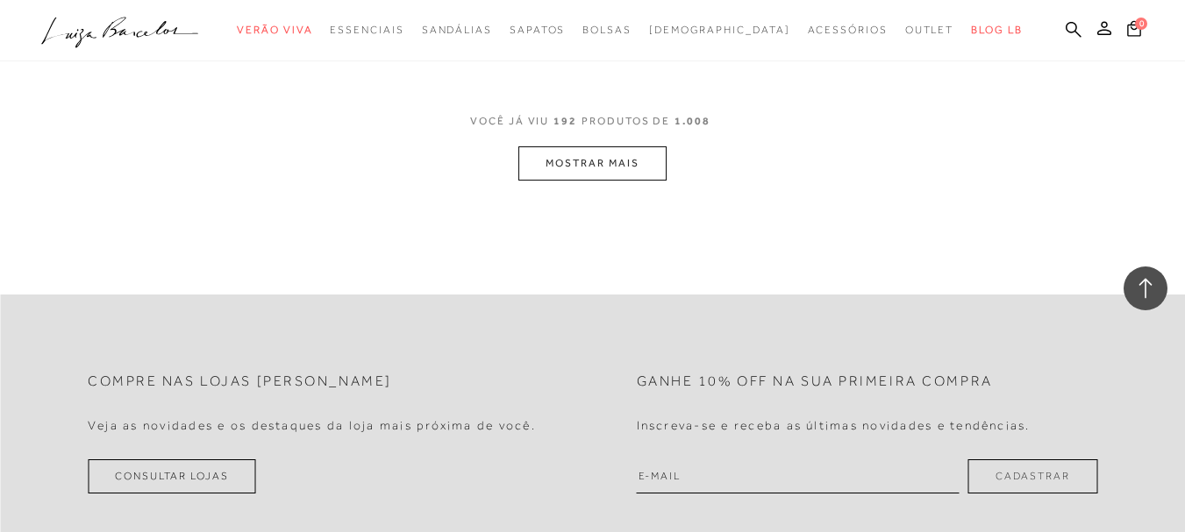
click at [580, 146] on button "MOSTRAR MAIS" at bounding box center [591, 163] width 147 height 34
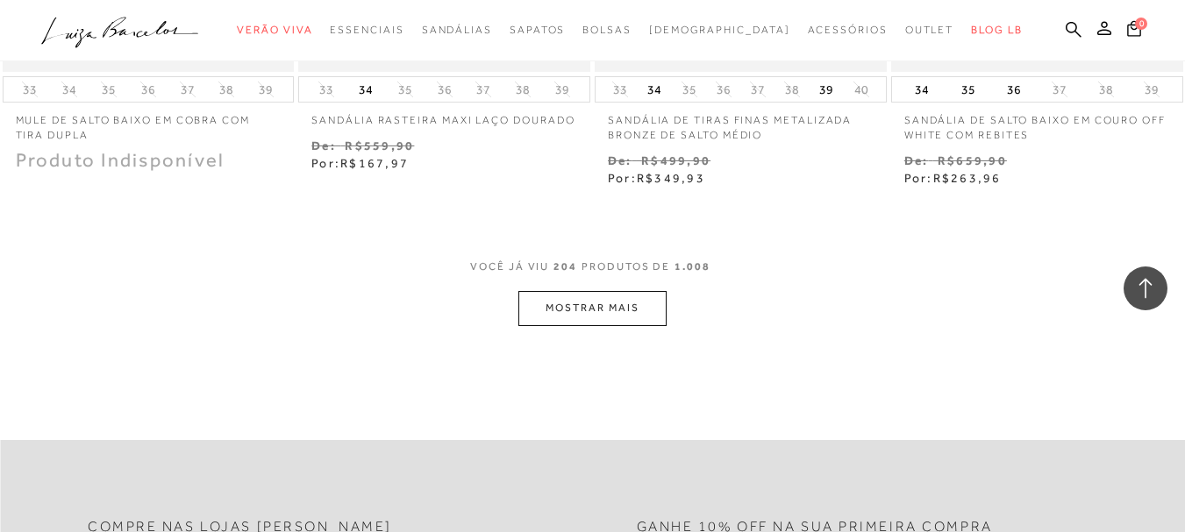
scroll to position [29492, 0]
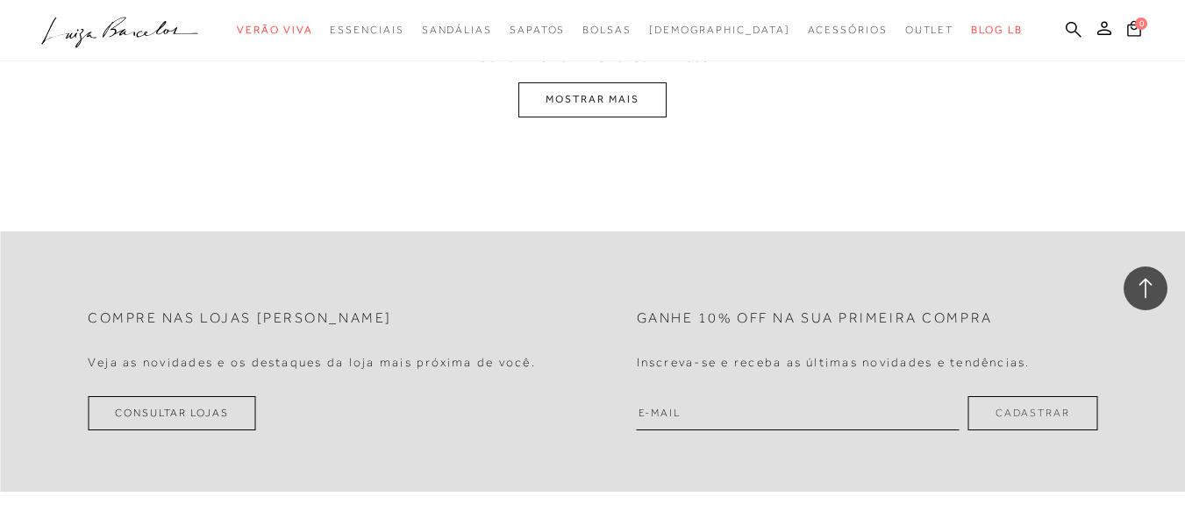
click at [575, 111] on button "MOSTRAR MAIS" at bounding box center [591, 99] width 147 height 34
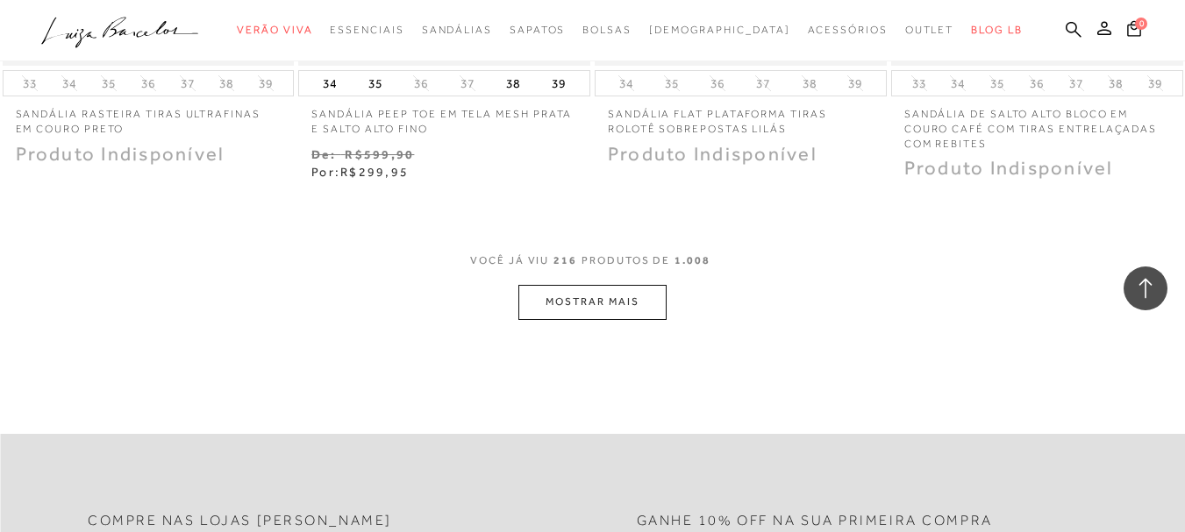
scroll to position [30956, 0]
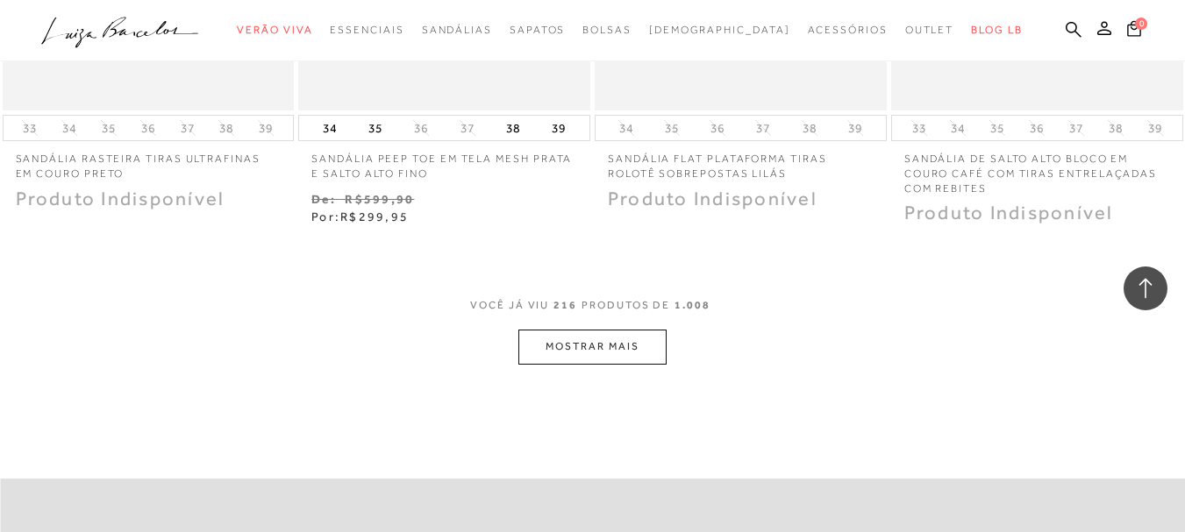
click at [568, 334] on button "MOSTRAR MAIS" at bounding box center [591, 347] width 147 height 34
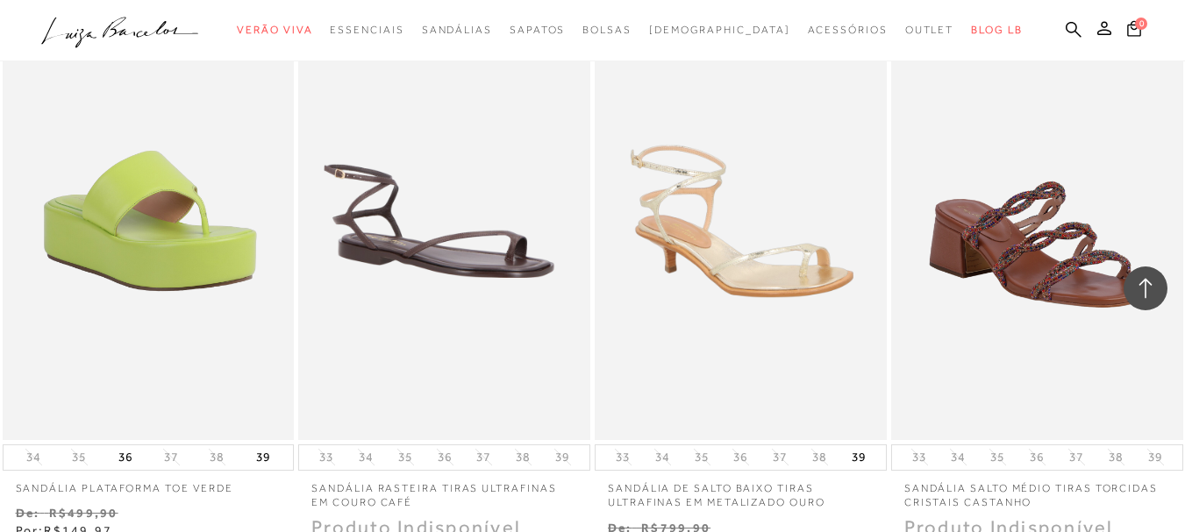
scroll to position [31939, 0]
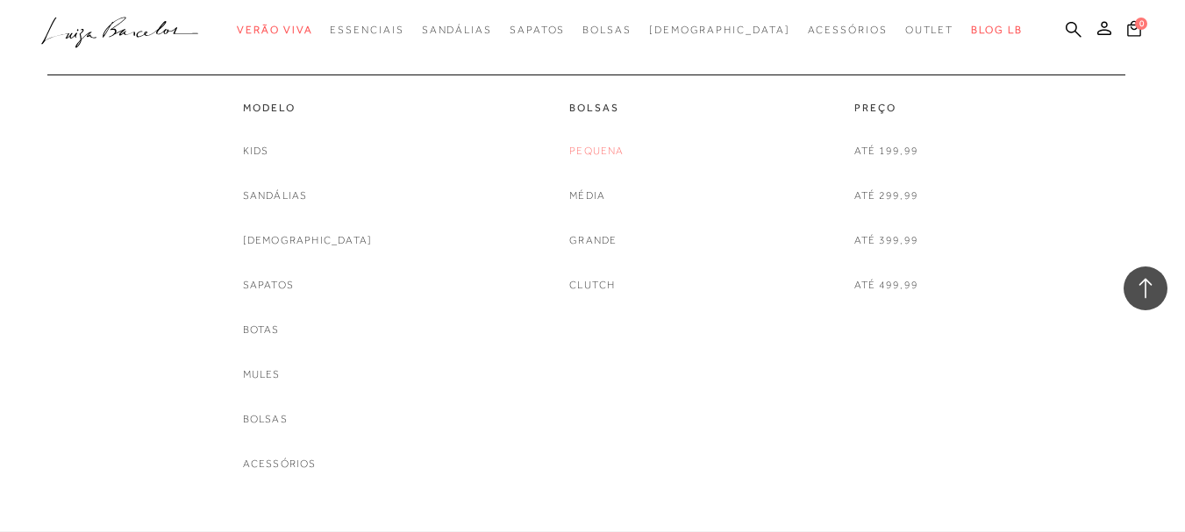
click at [611, 153] on link "Pequena" at bounding box center [596, 151] width 54 height 18
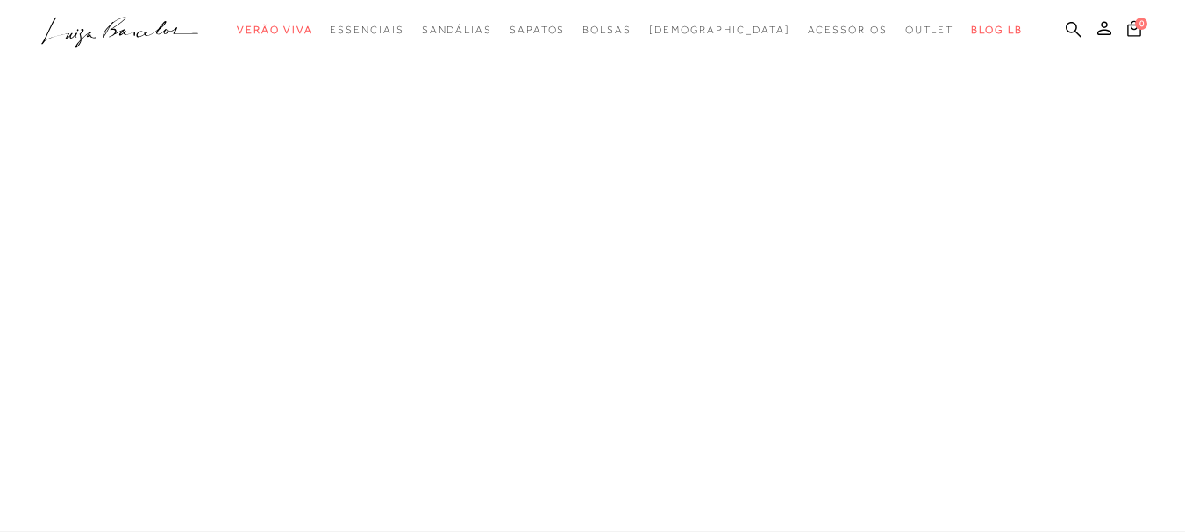
scroll to position [1053, 0]
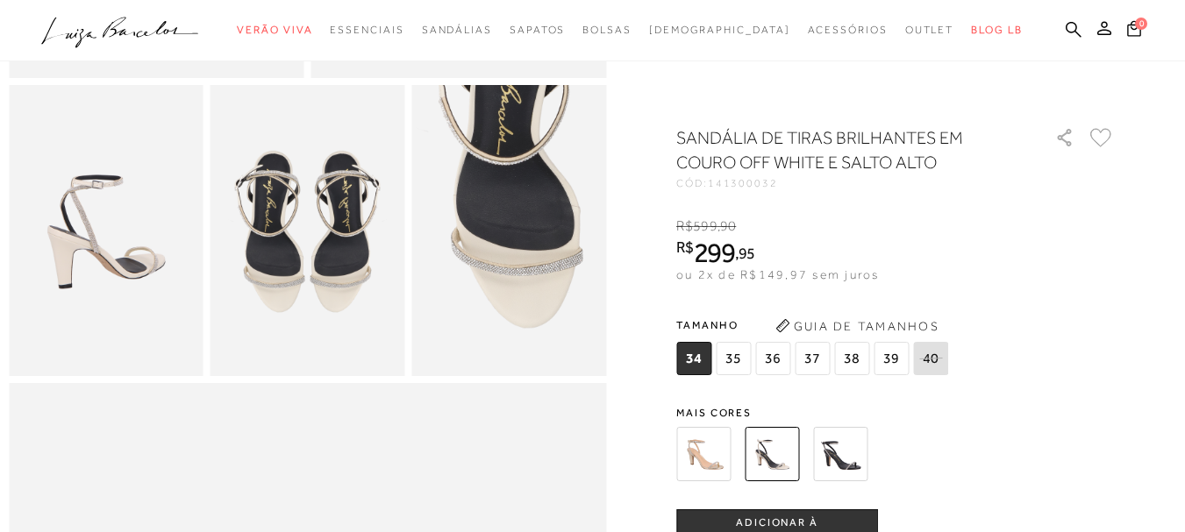
scroll to position [491, 0]
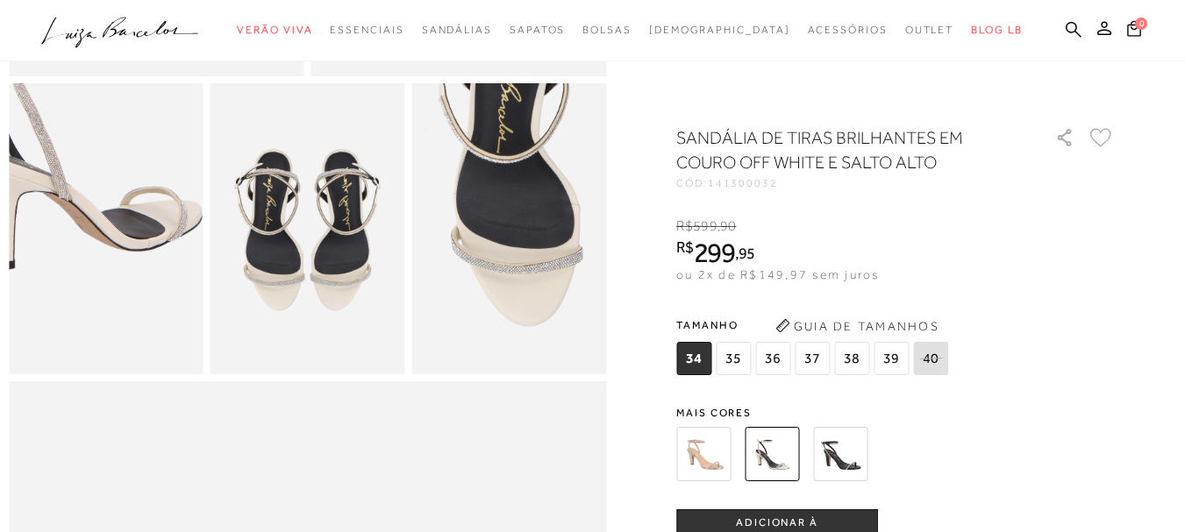
click at [125, 319] on img at bounding box center [83, 152] width 389 height 583
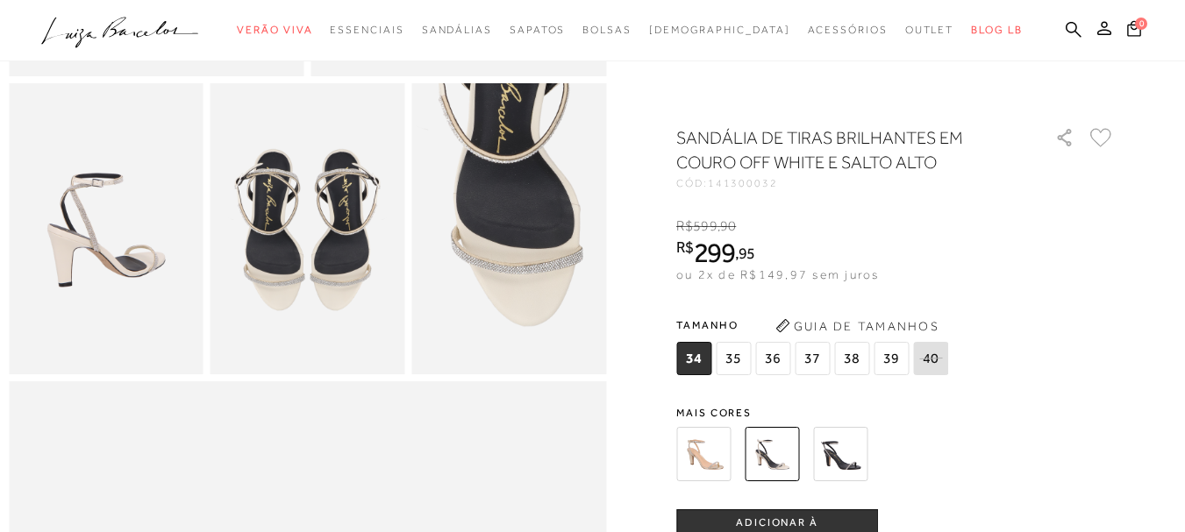
click at [81, 214] on img at bounding box center [106, 229] width 195 height 292
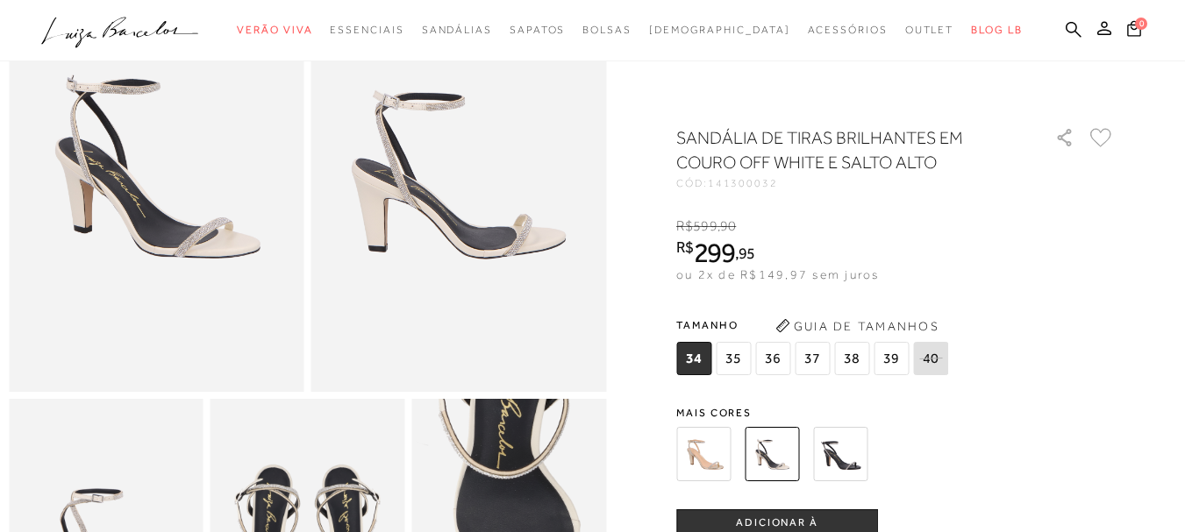
scroll to position [140, 0]
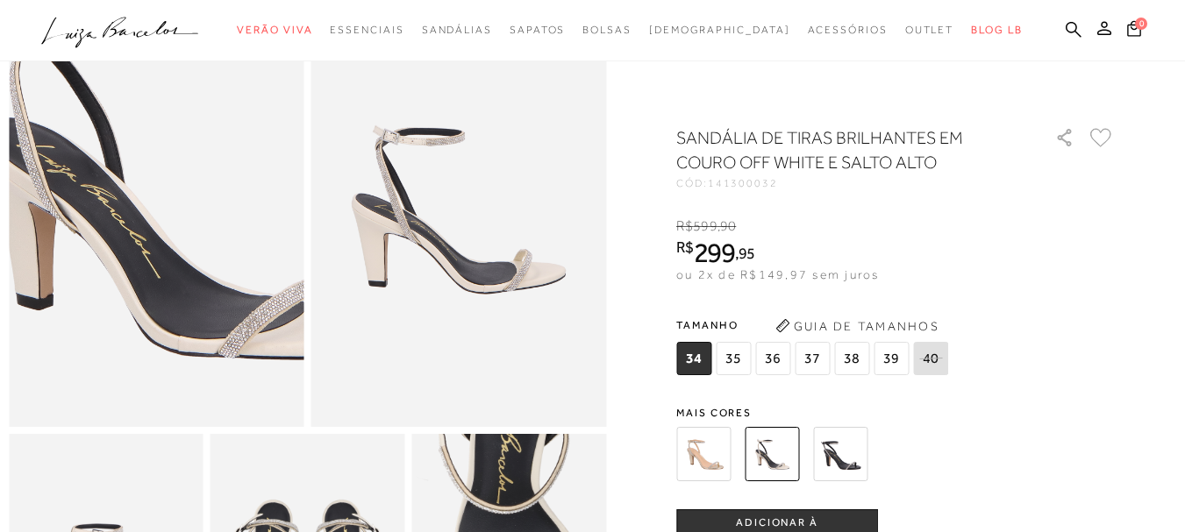
click at [127, 232] on img at bounding box center [182, 184] width 590 height 886
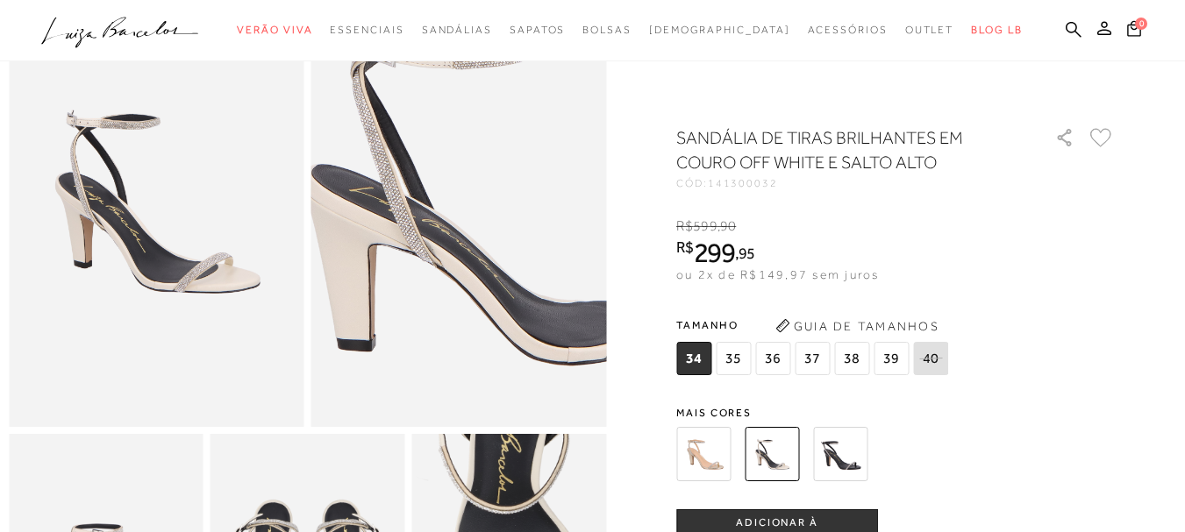
click at [402, 228] on img at bounding box center [517, 189] width 590 height 886
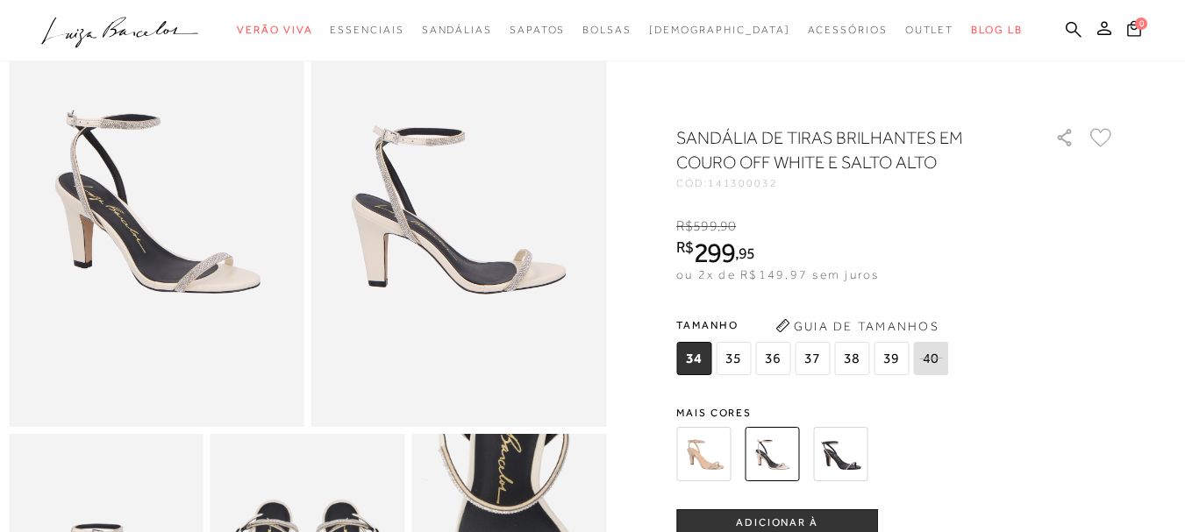
click at [819, 354] on span "37" at bounding box center [812, 358] width 35 height 33
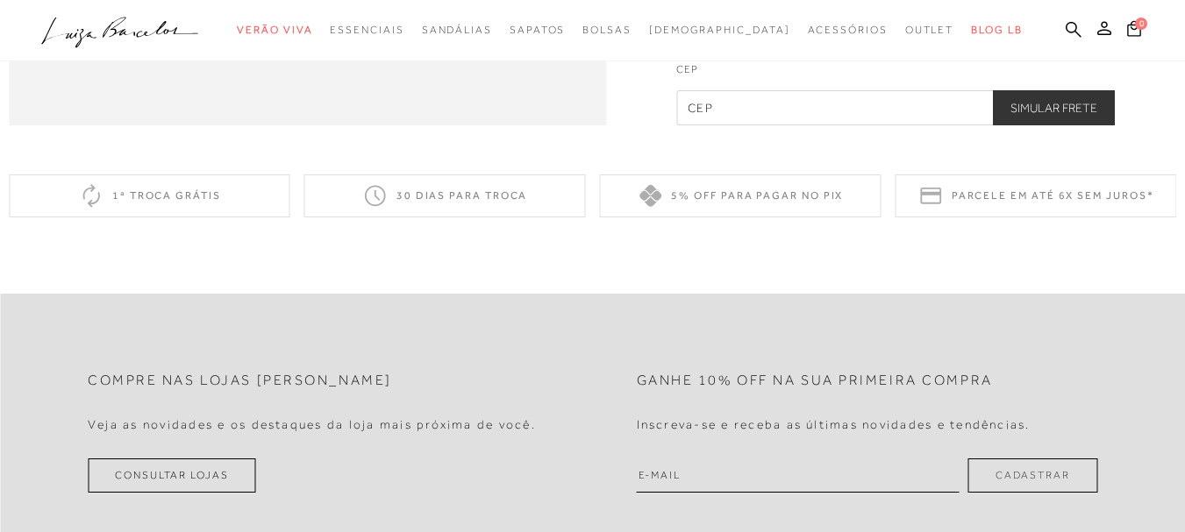
scroll to position [1684, 0]
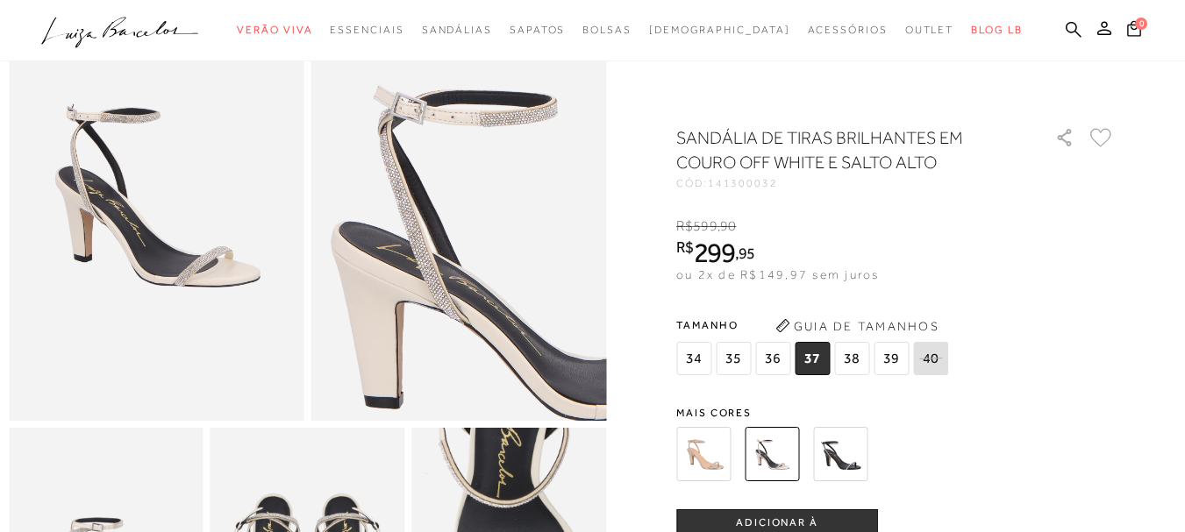
scroll to position [175, 0]
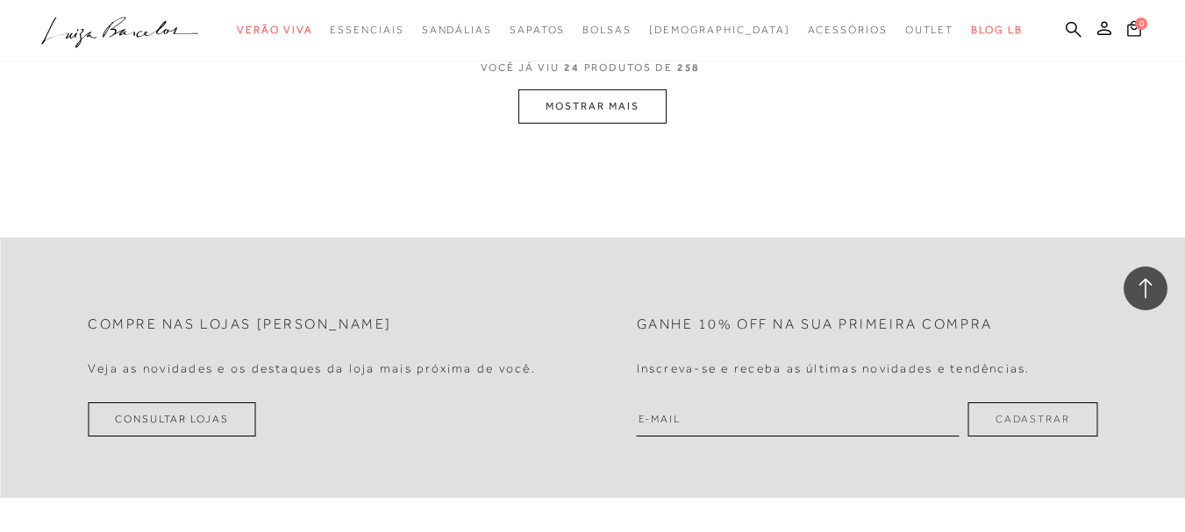
scroll to position [3544, 0]
click at [604, 122] on button "MOSTRAR MAIS" at bounding box center [591, 105] width 147 height 34
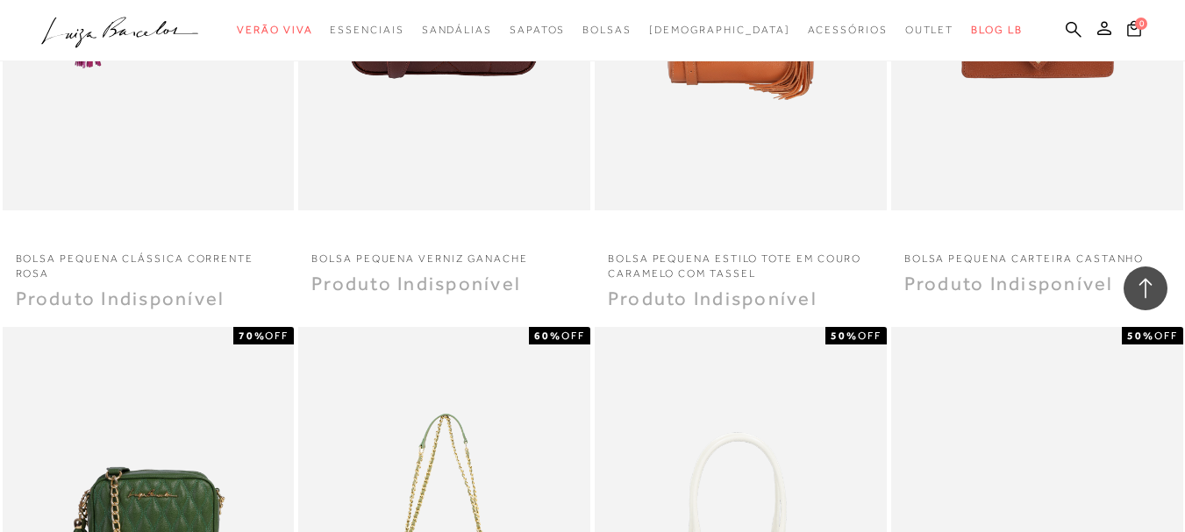
scroll to position [5228, 0]
